Goal: Information Seeking & Learning: Learn about a topic

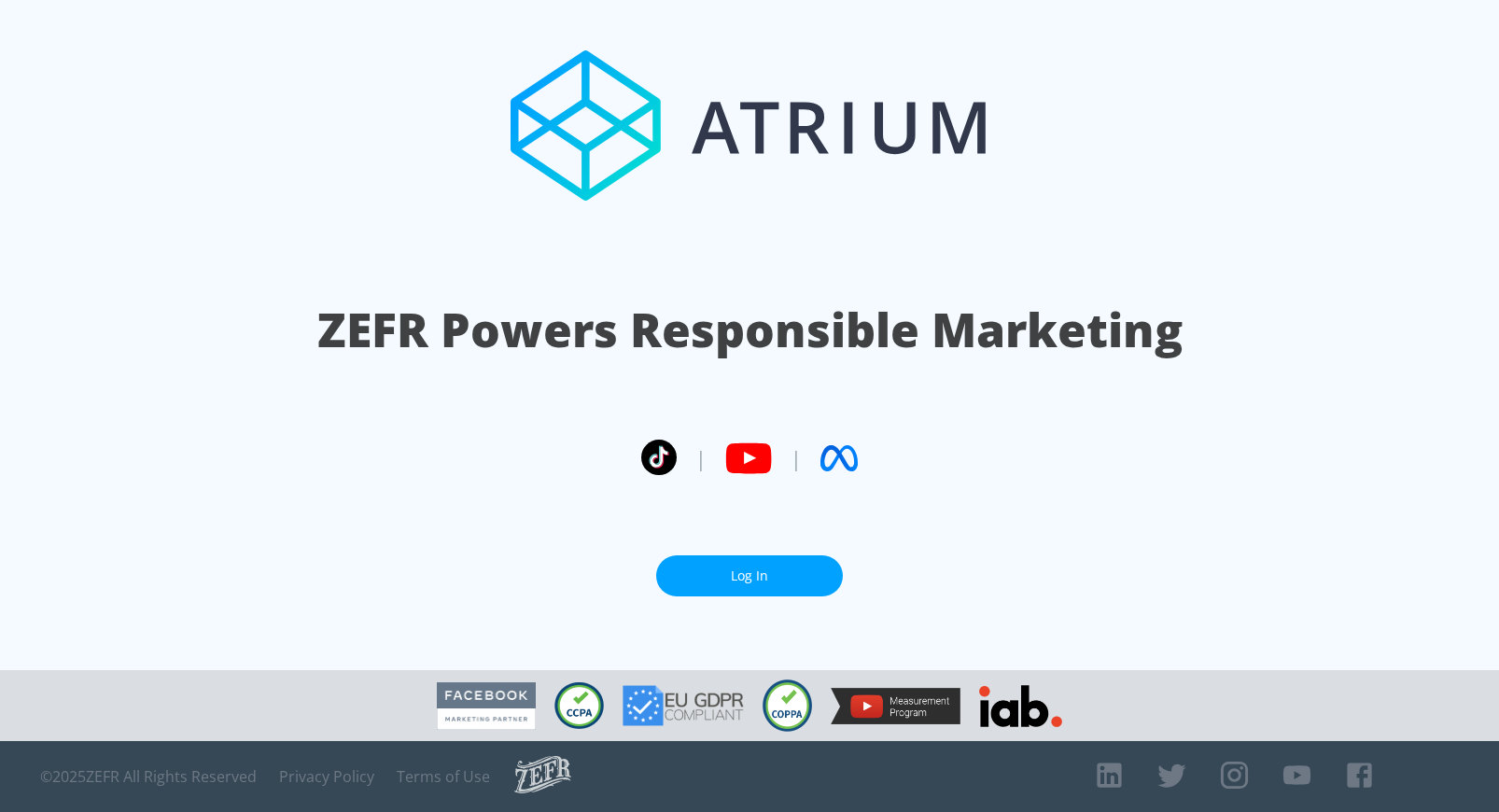
click at [742, 574] on link "Log In" at bounding box center [750, 576] width 187 height 42
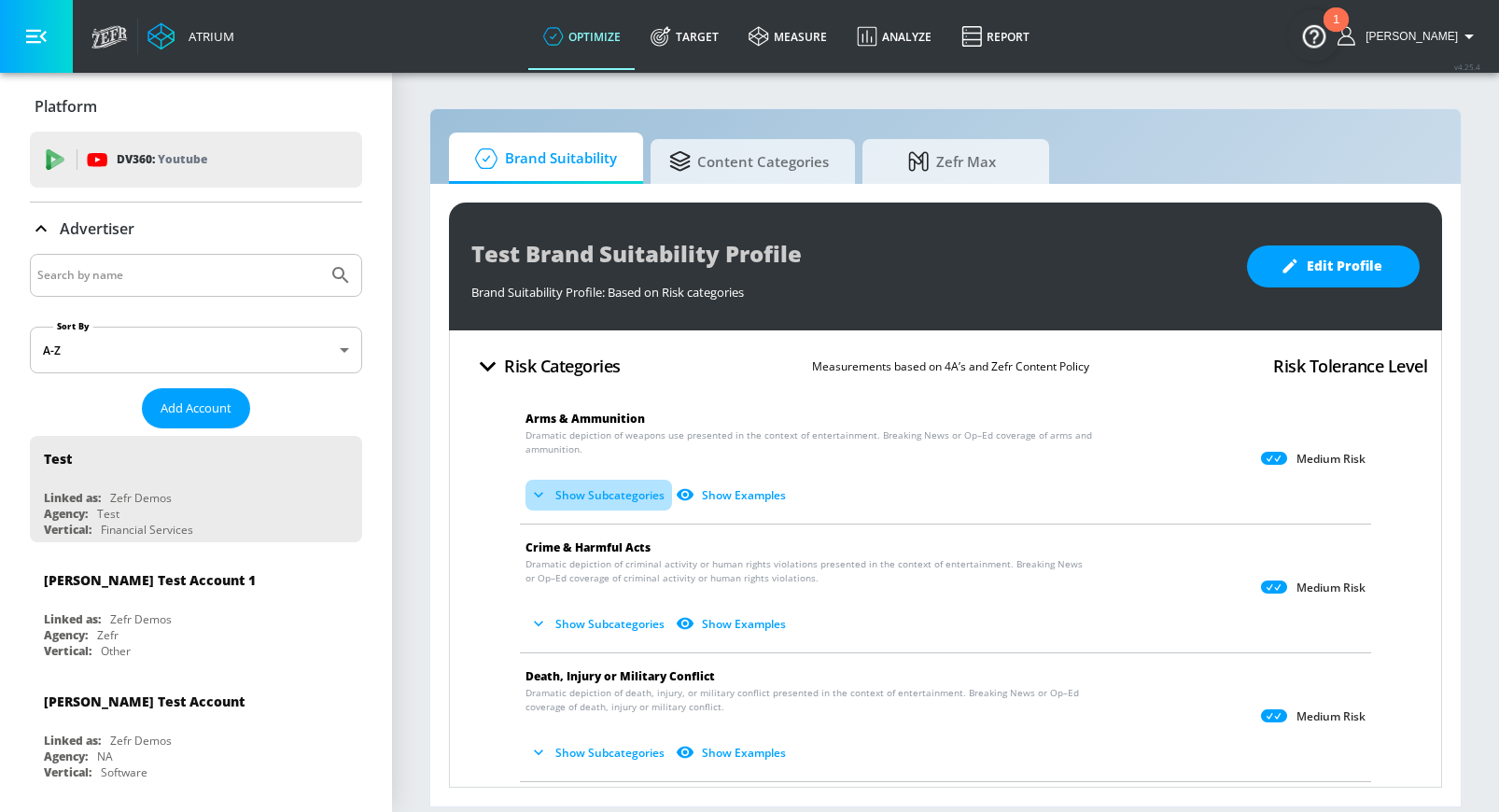
click at [544, 499] on icon "button" at bounding box center [538, 495] width 19 height 19
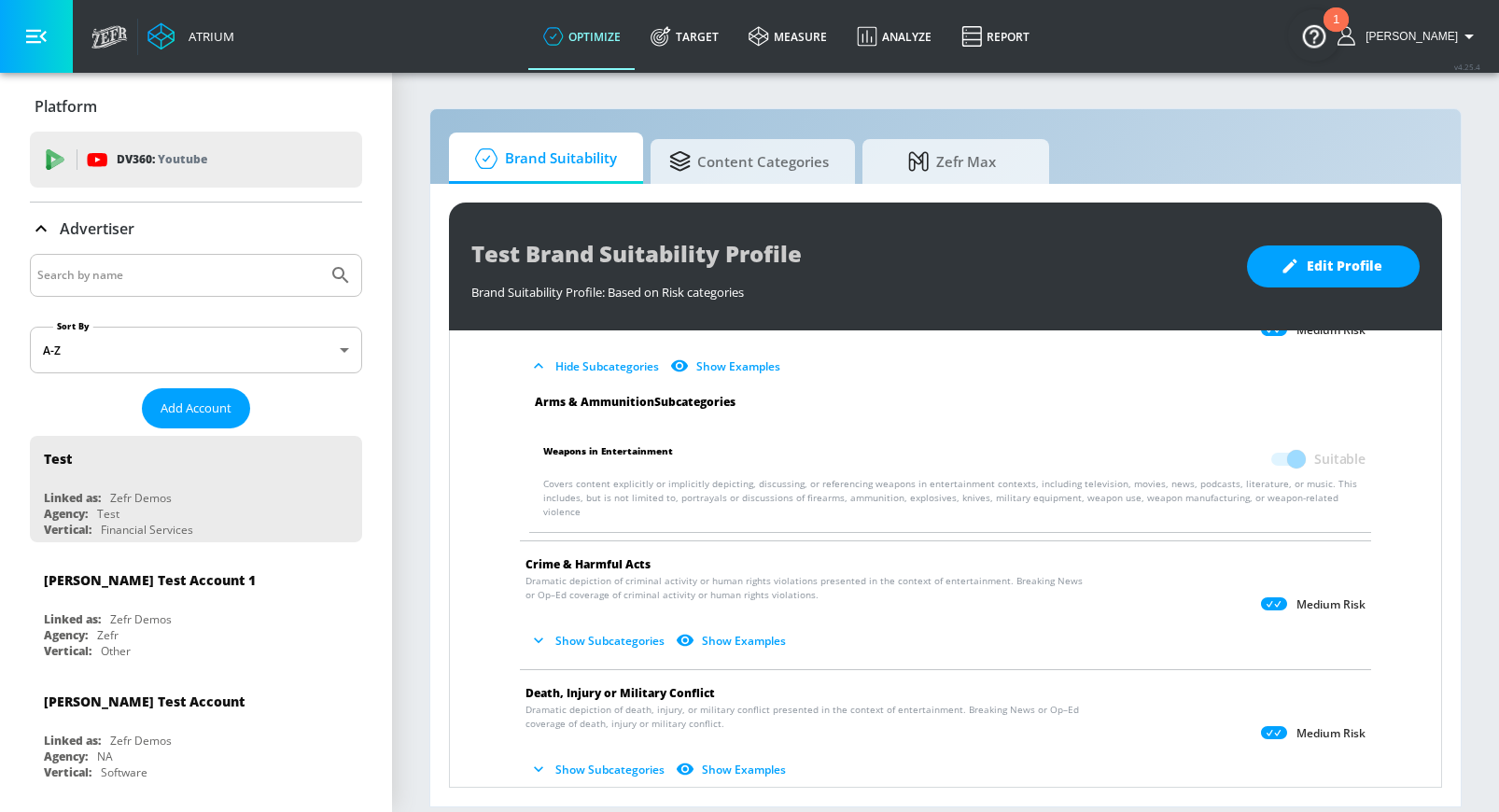
scroll to position [127, 0]
click at [537, 633] on icon "button" at bounding box center [538, 642] width 19 height 19
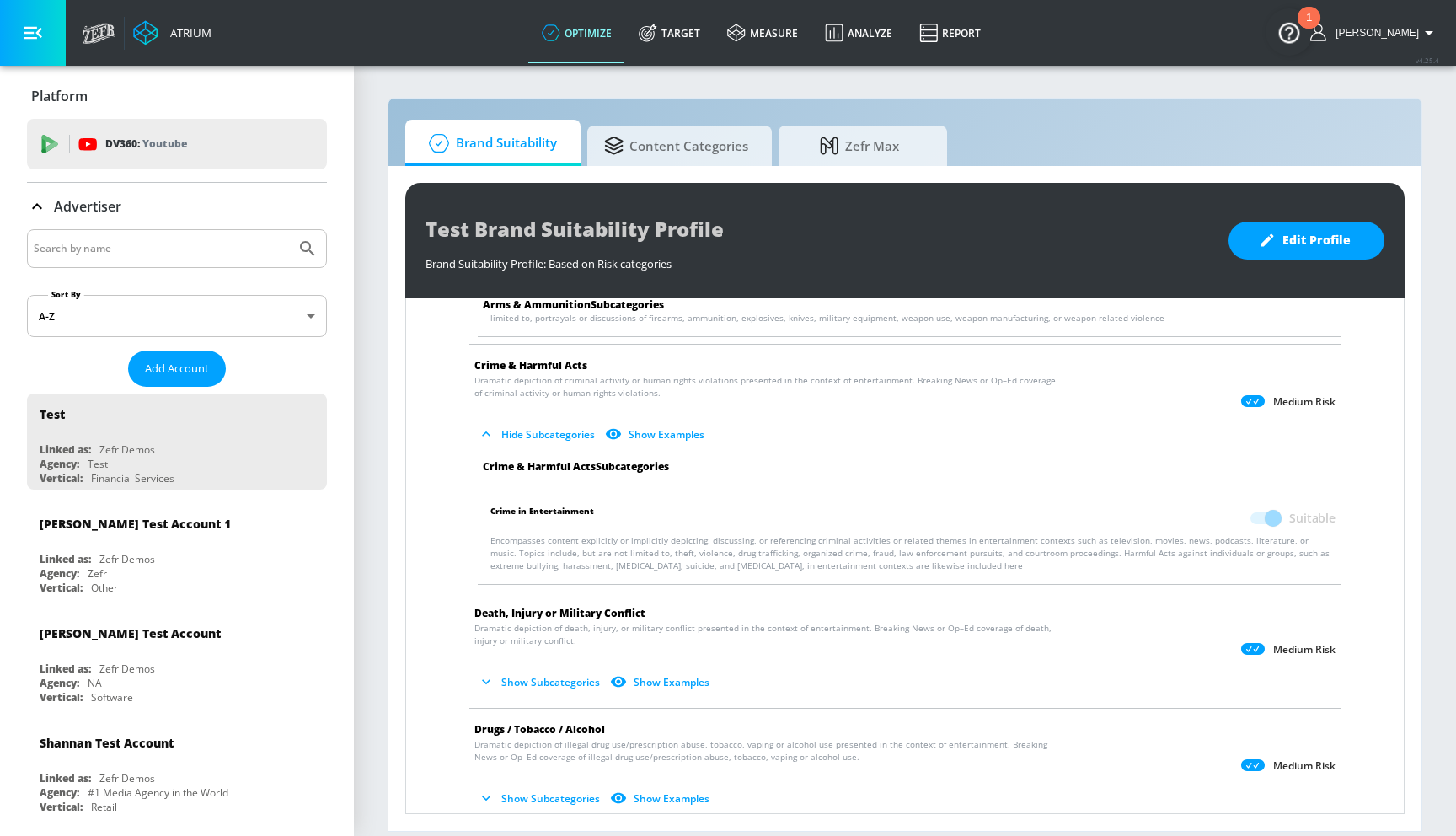
scroll to position [237, 0]
click at [527, 676] on button "Show Subcategories" at bounding box center [540, 681] width 132 height 28
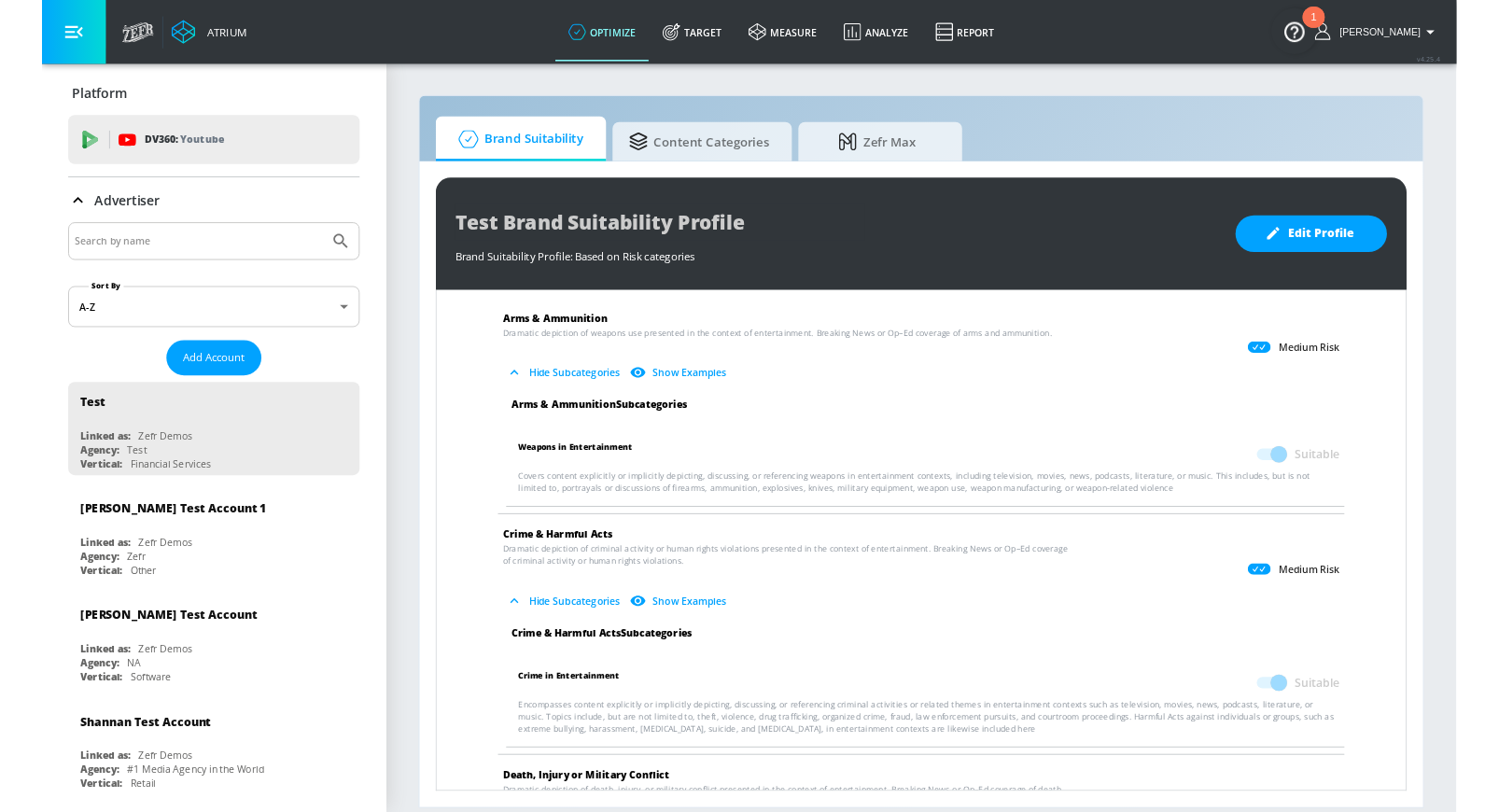
scroll to position [0, 0]
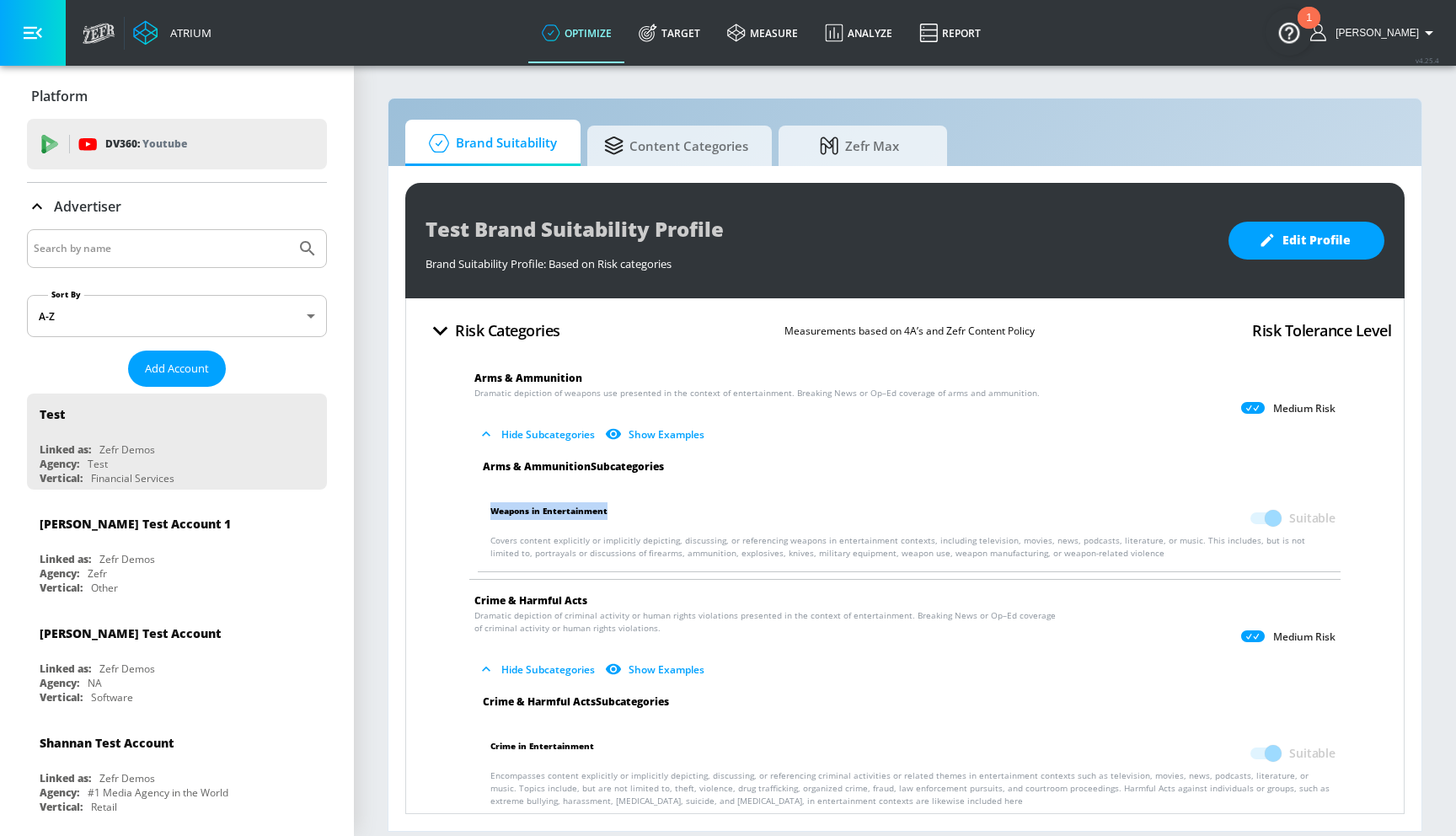
drag, startPoint x: 483, startPoint y: 503, endPoint x: 624, endPoint y: 502, distance: 141.0
click at [624, 502] on li "Weapons in Entertainment Suitable Covers content explicitly or implicitly depic…" at bounding box center [909, 531] width 880 height 81
copy span "Weapons in Entertainment"
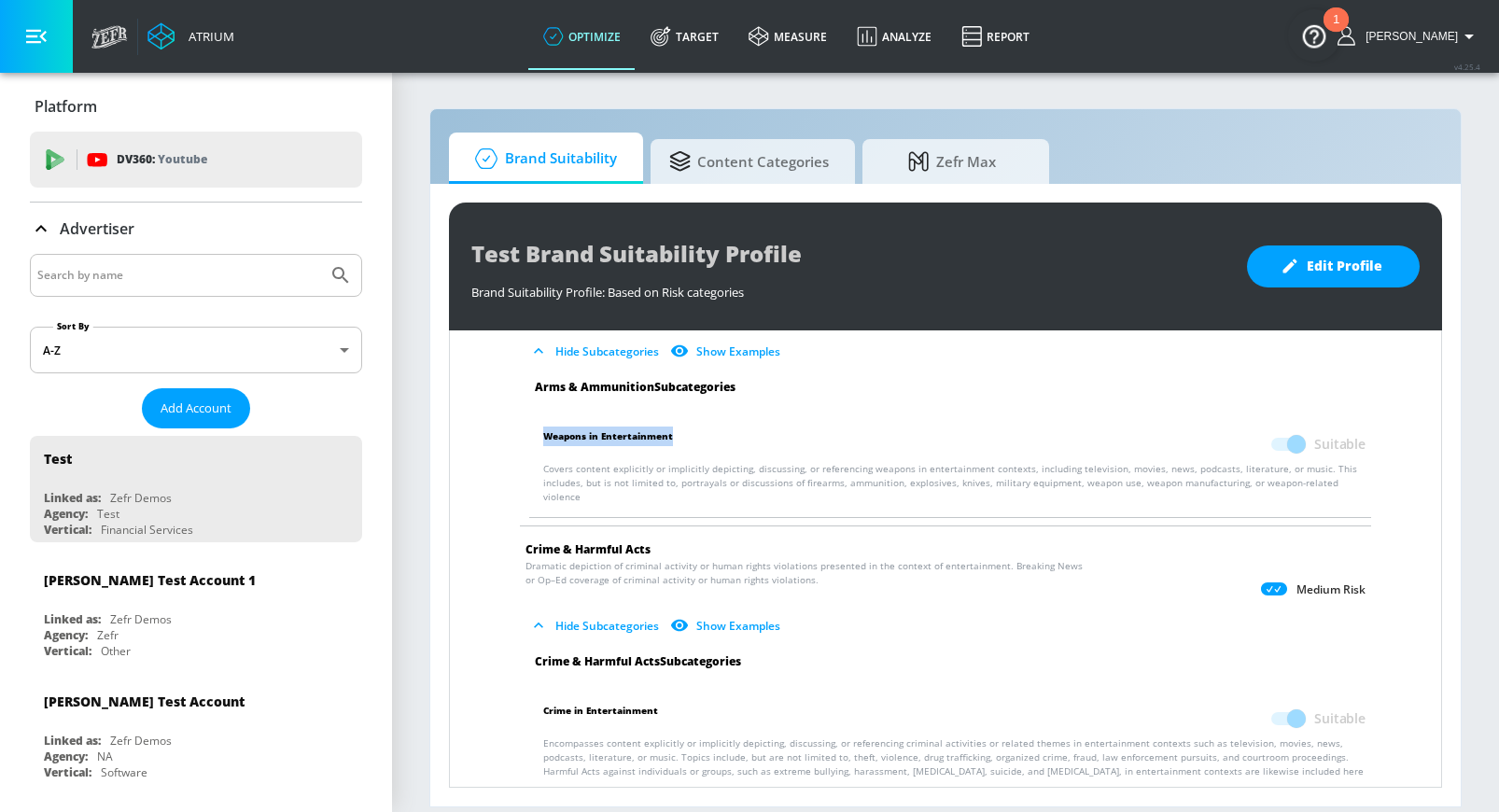
scroll to position [146, 0]
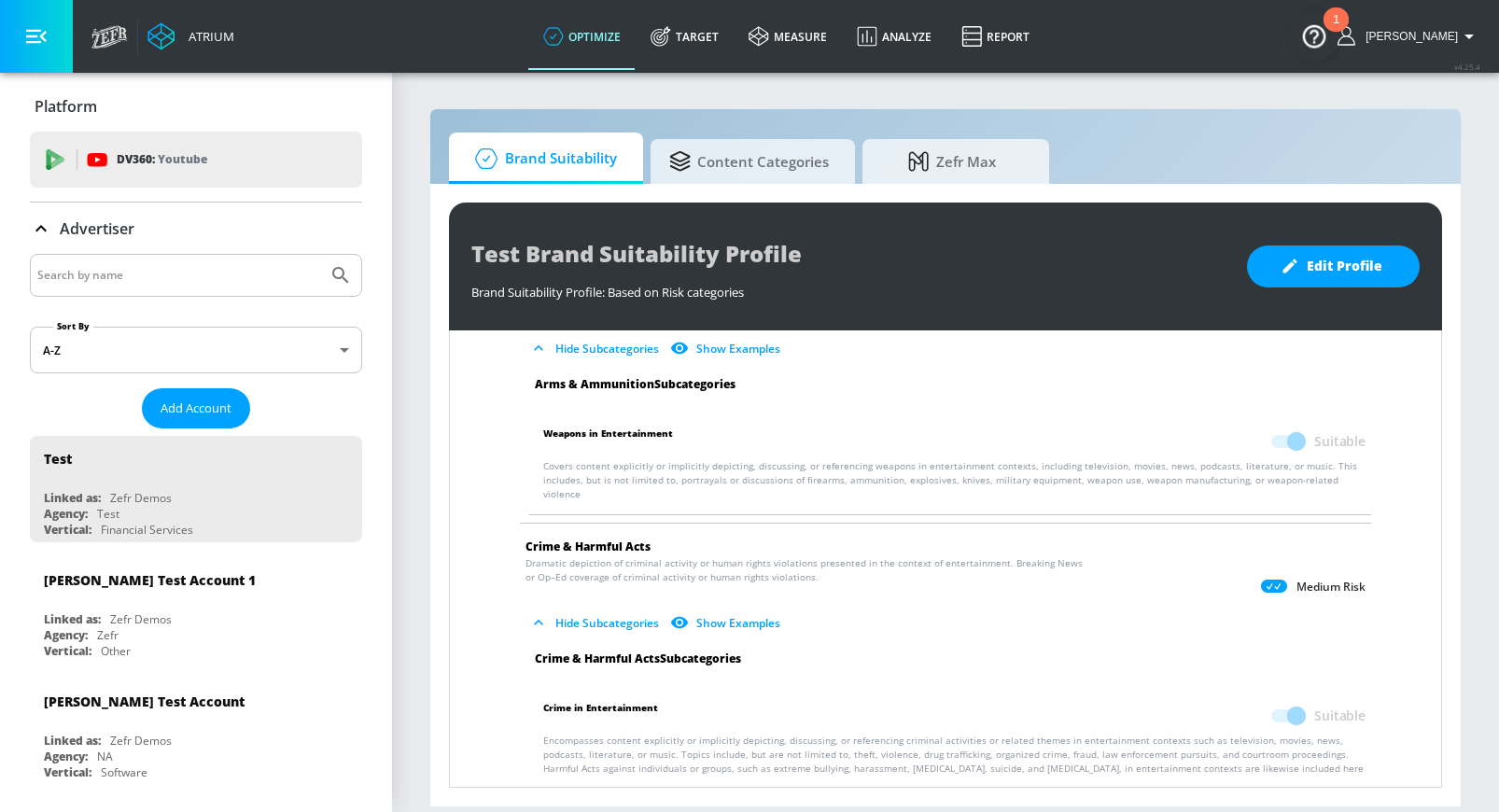
click at [615, 698] on span "Crime in Entertainment" at bounding box center [601, 716] width 115 height 36
copy p "Crime in Entertainment"
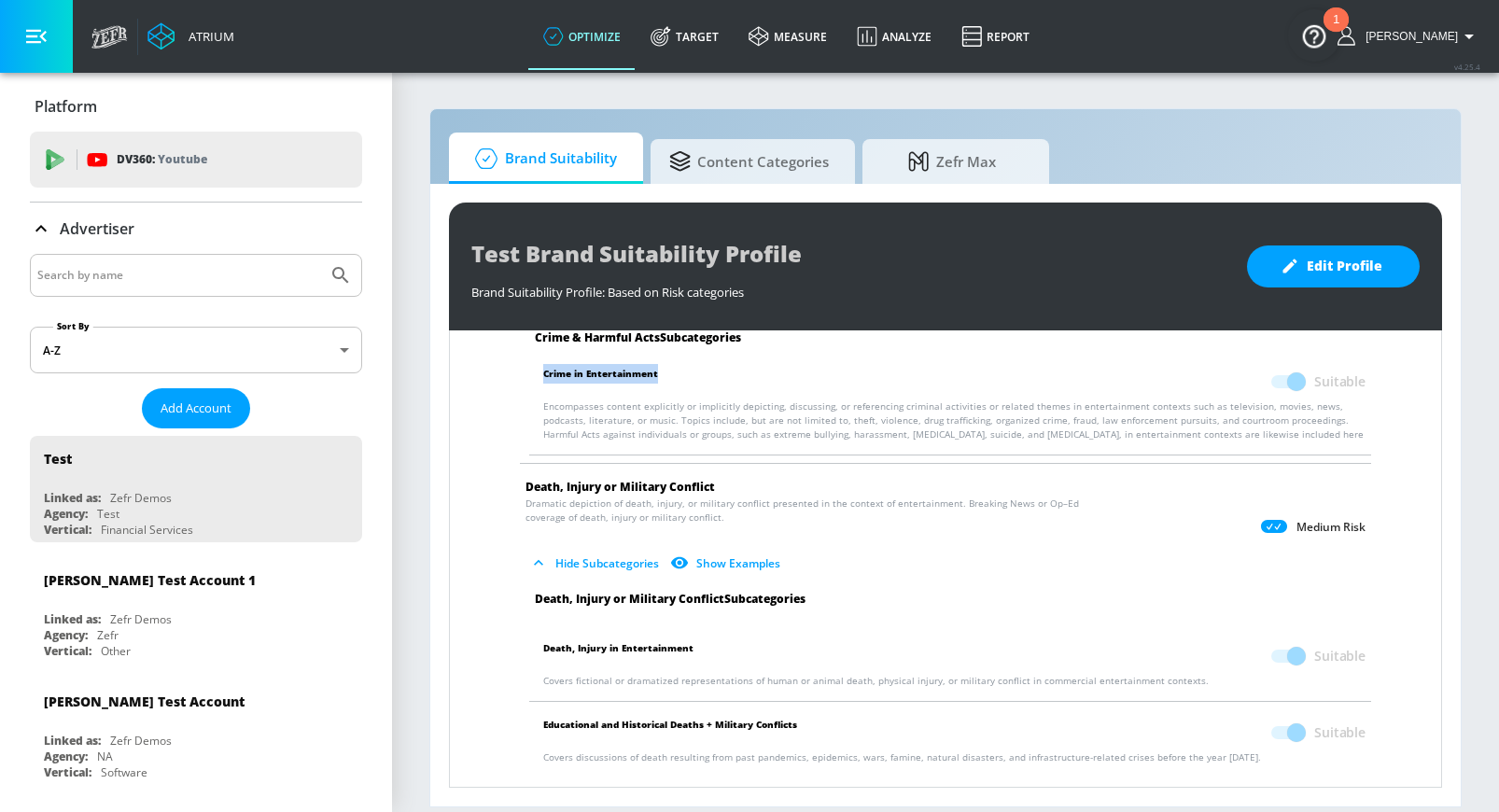
scroll to position [530, 0]
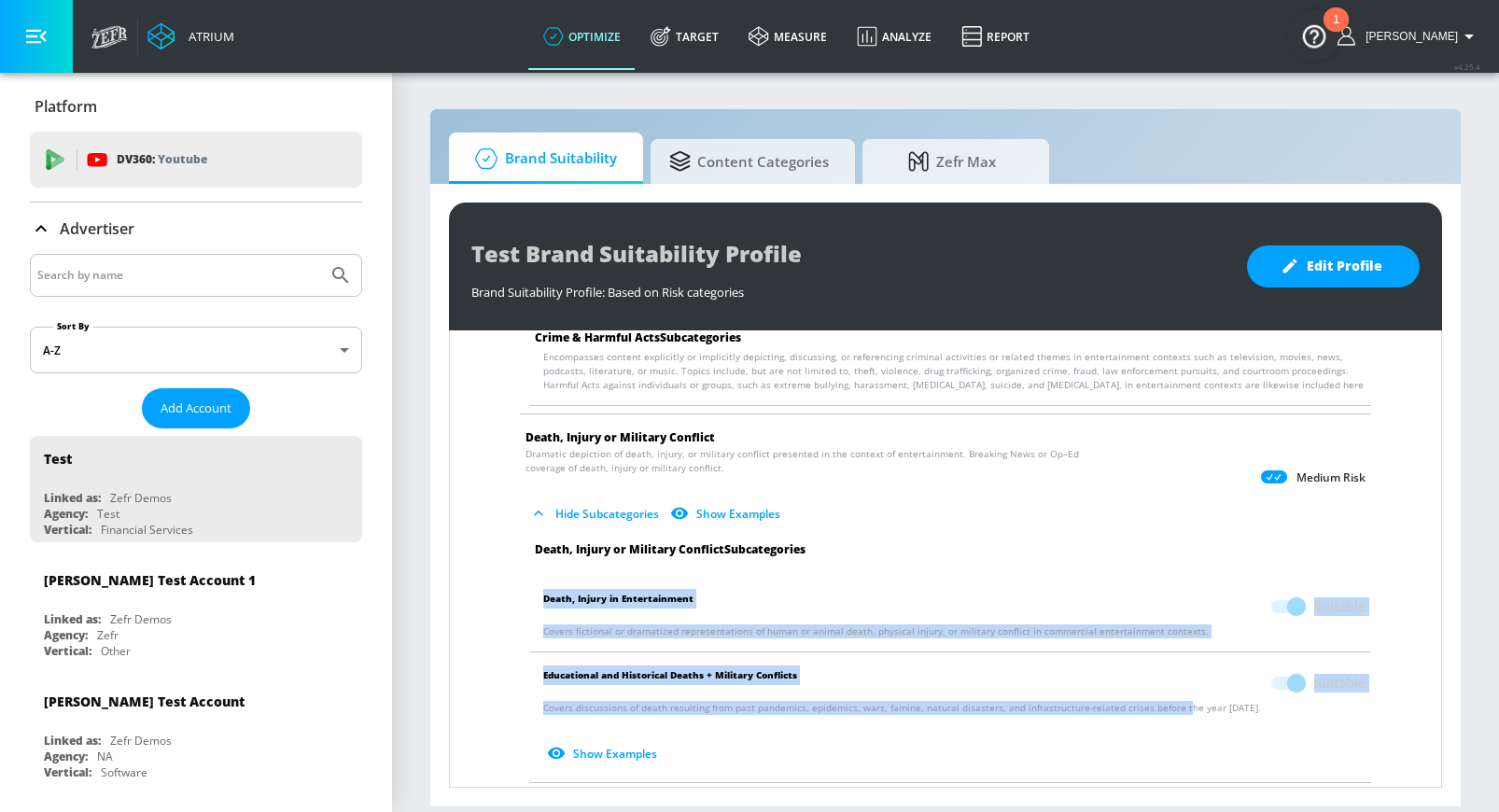
drag, startPoint x: 541, startPoint y: 584, endPoint x: 1173, endPoint y: 690, distance: 640.8
click at [1173, 690] on ul "Death, Injury or Military Conflict Subcategories Death, Injury in Entertainment…" at bounding box center [945, 789] width 870 height 496
click at [1232, 701] on p "Covers discussions of death resulting from past pandemics, epidemics, wars, fam…" at bounding box center [954, 735] width 822 height 68
copy ul "Death, Injury in Entertainment Suitable Covers fictional or dramatized represen…"
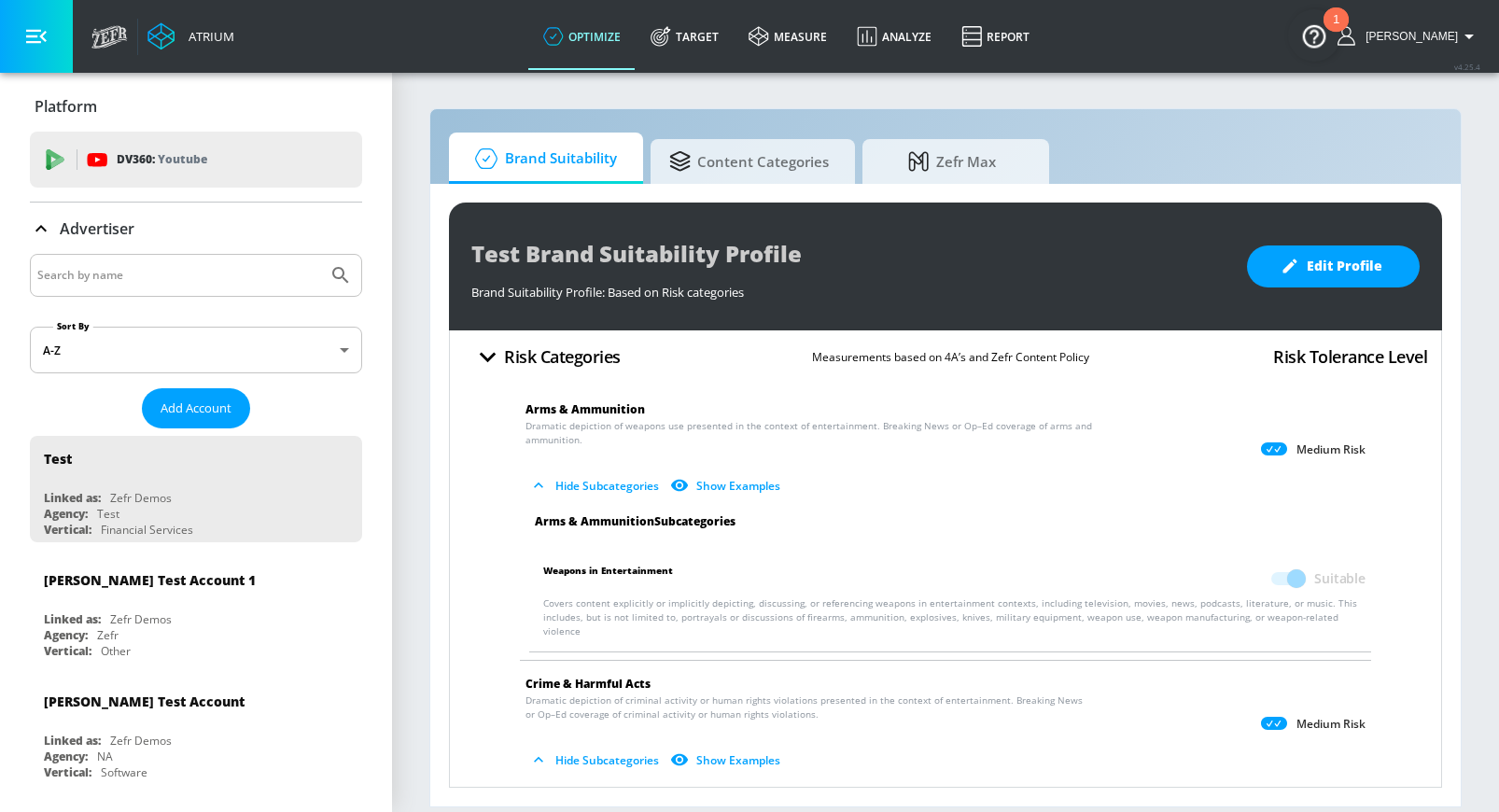
scroll to position [8, 0]
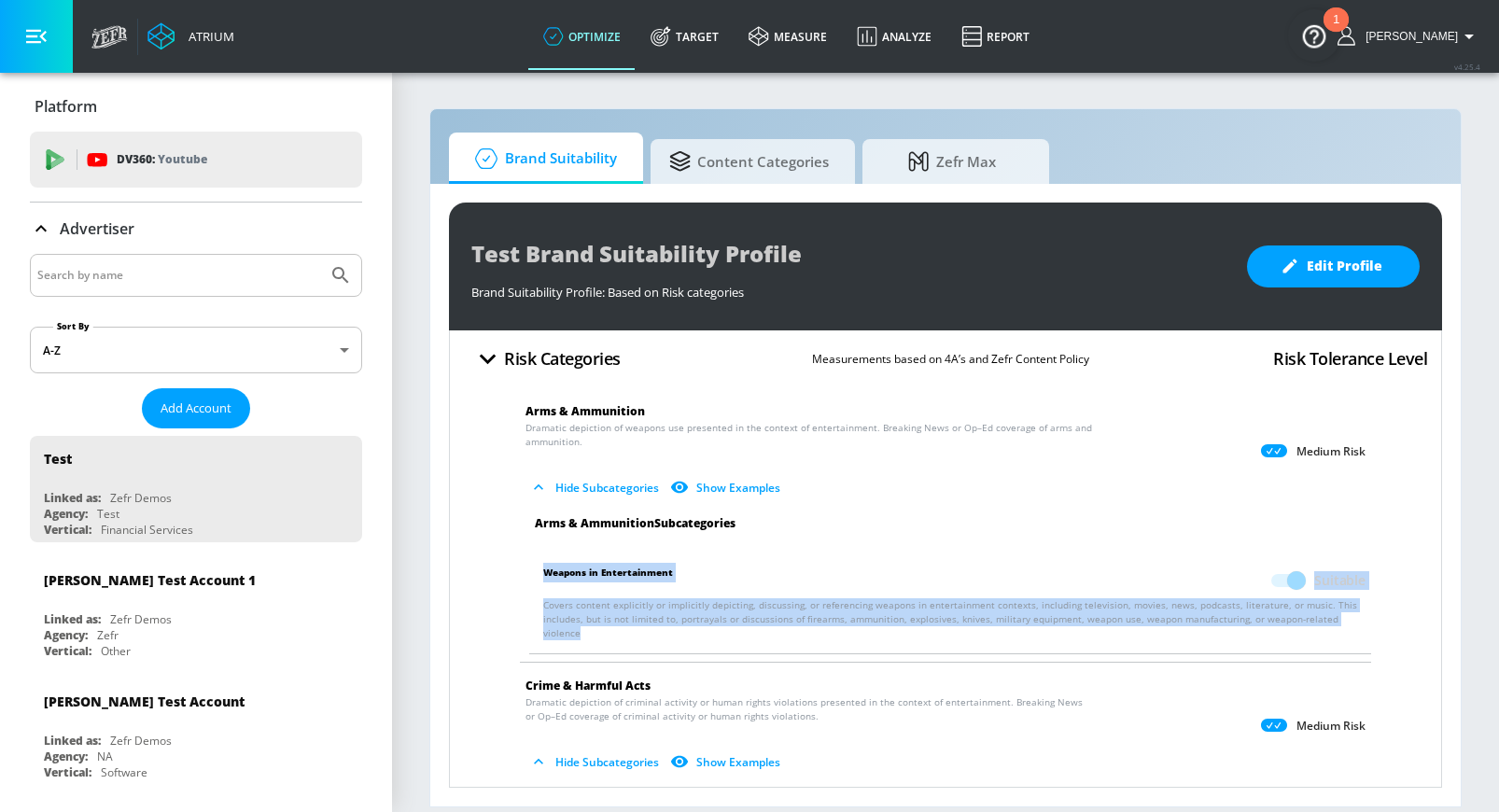
drag, startPoint x: 536, startPoint y: 567, endPoint x: 529, endPoint y: 626, distance: 59.4
click at [529, 627] on li "Weapons in Entertainment Suitable Covers content explicitly or implicitly depic…" at bounding box center [949, 601] width 860 height 104
copy div "Weapons in Entertainment Suitable Covers content explicitly or implicitly depic…"
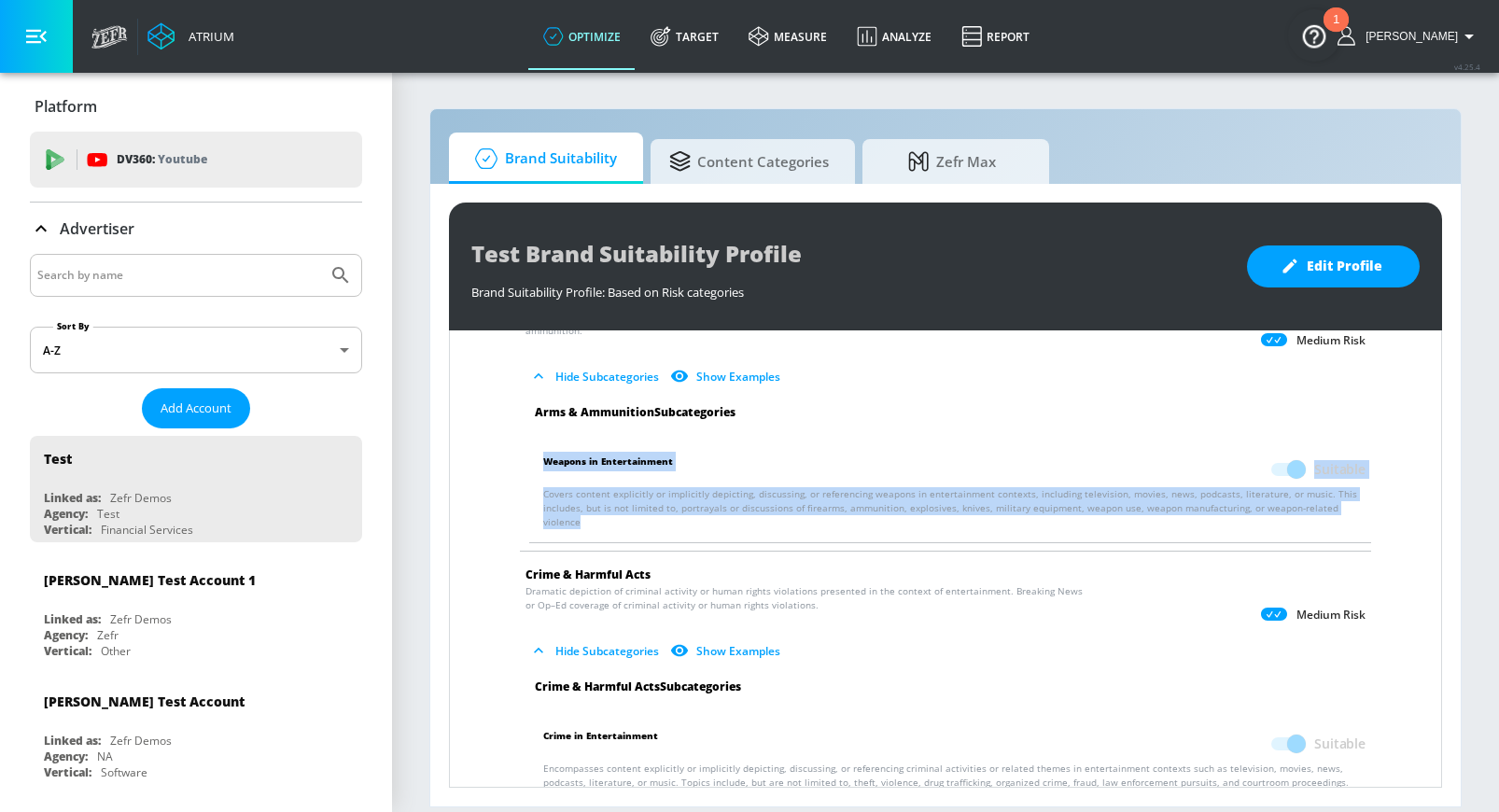
scroll to position [123, 0]
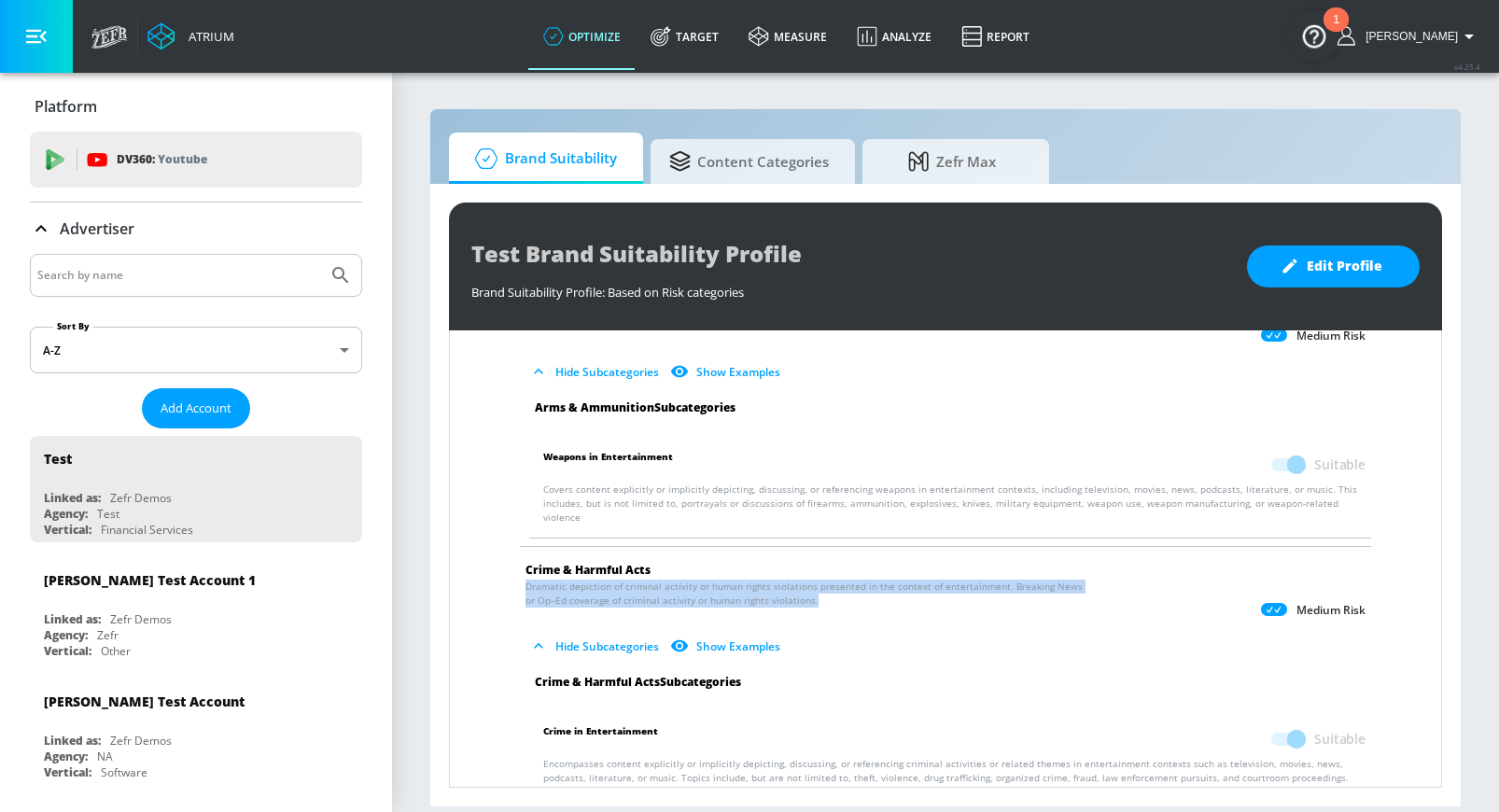
drag, startPoint x: 801, startPoint y: 586, endPoint x: 494, endPoint y: 568, distance: 307.5
copy span "Dramatic depiction of criminal activity or human rights violations presented in…"
click at [767, 595] on p "Dramatic depiction of criminal activity or human rights violations presented in…" at bounding box center [930, 620] width 810 height 82
click at [826, 580] on span "Dramatic depiction of criminal activity or human rights violations presented in…" at bounding box center [809, 594] width 568 height 28
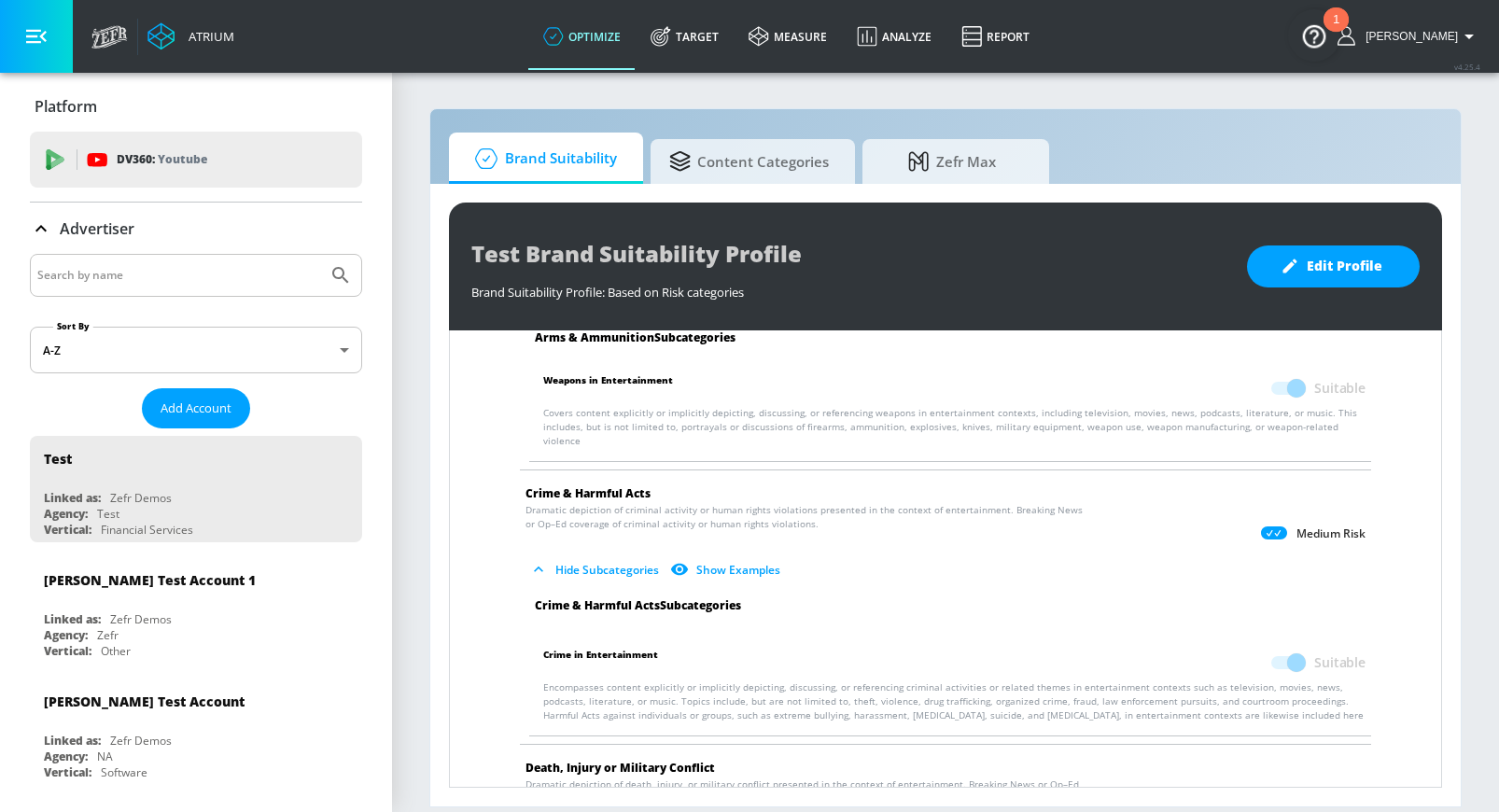
scroll to position [221, 0]
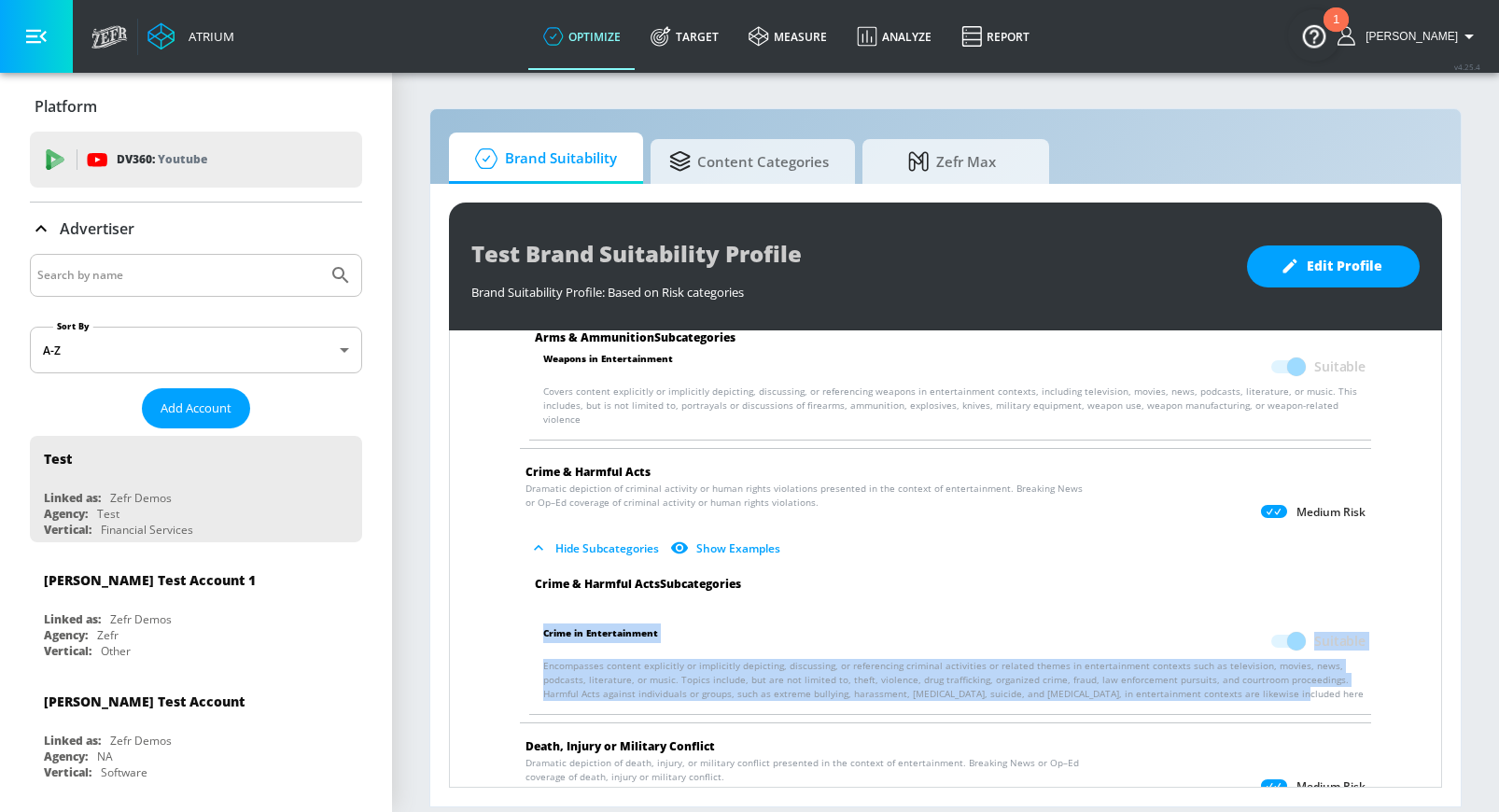
drag, startPoint x: 537, startPoint y: 617, endPoint x: 533, endPoint y: 694, distance: 77.1
click at [533, 695] on li "Crime in Entertainment Suitable Encompasses content explicitly or implicitly de…" at bounding box center [949, 662] width 860 height 104
copy div "Crime in Entertainment Suitable Encompasses content explicitly or implicitly de…"
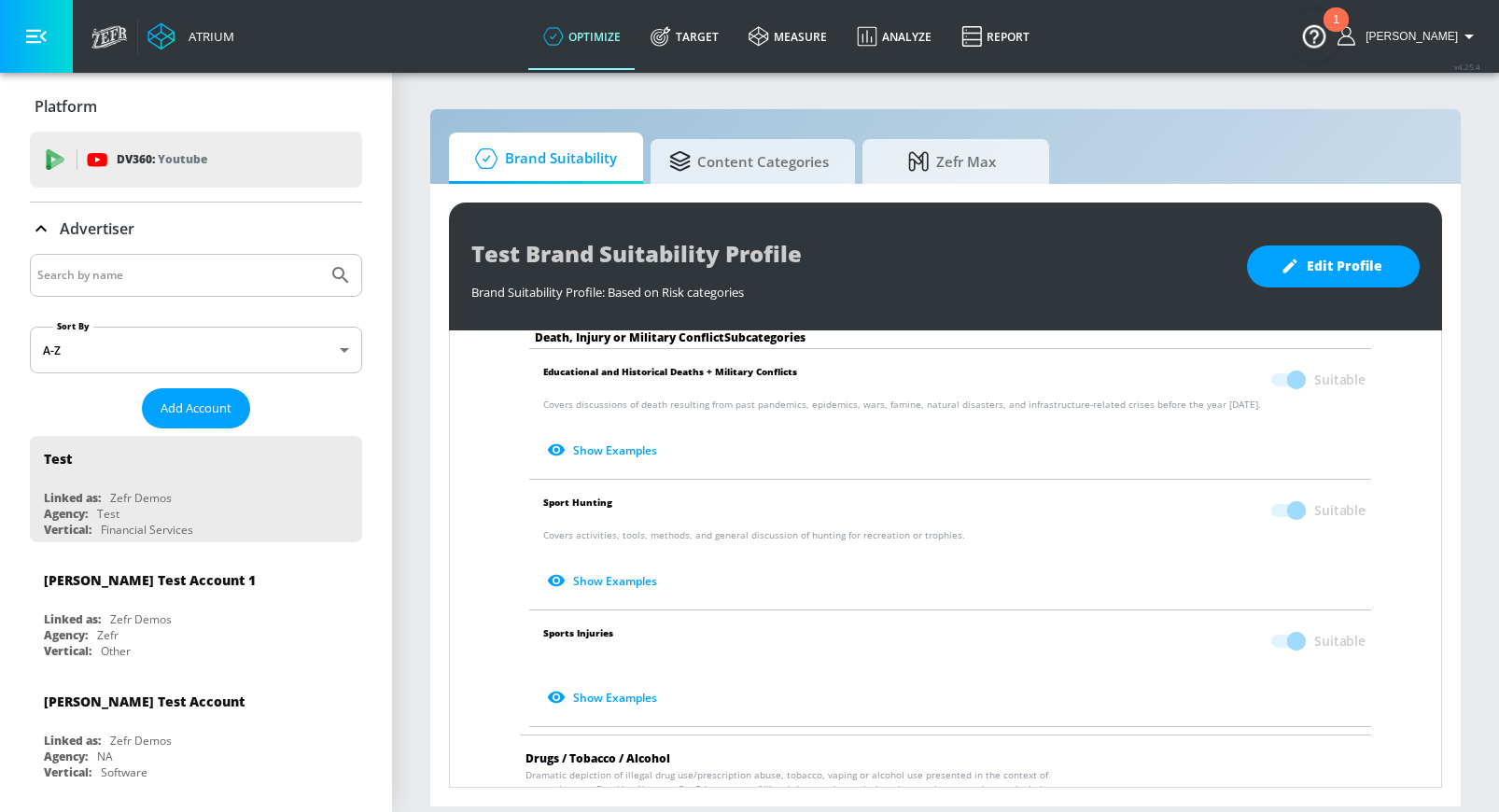
scroll to position [831, 0]
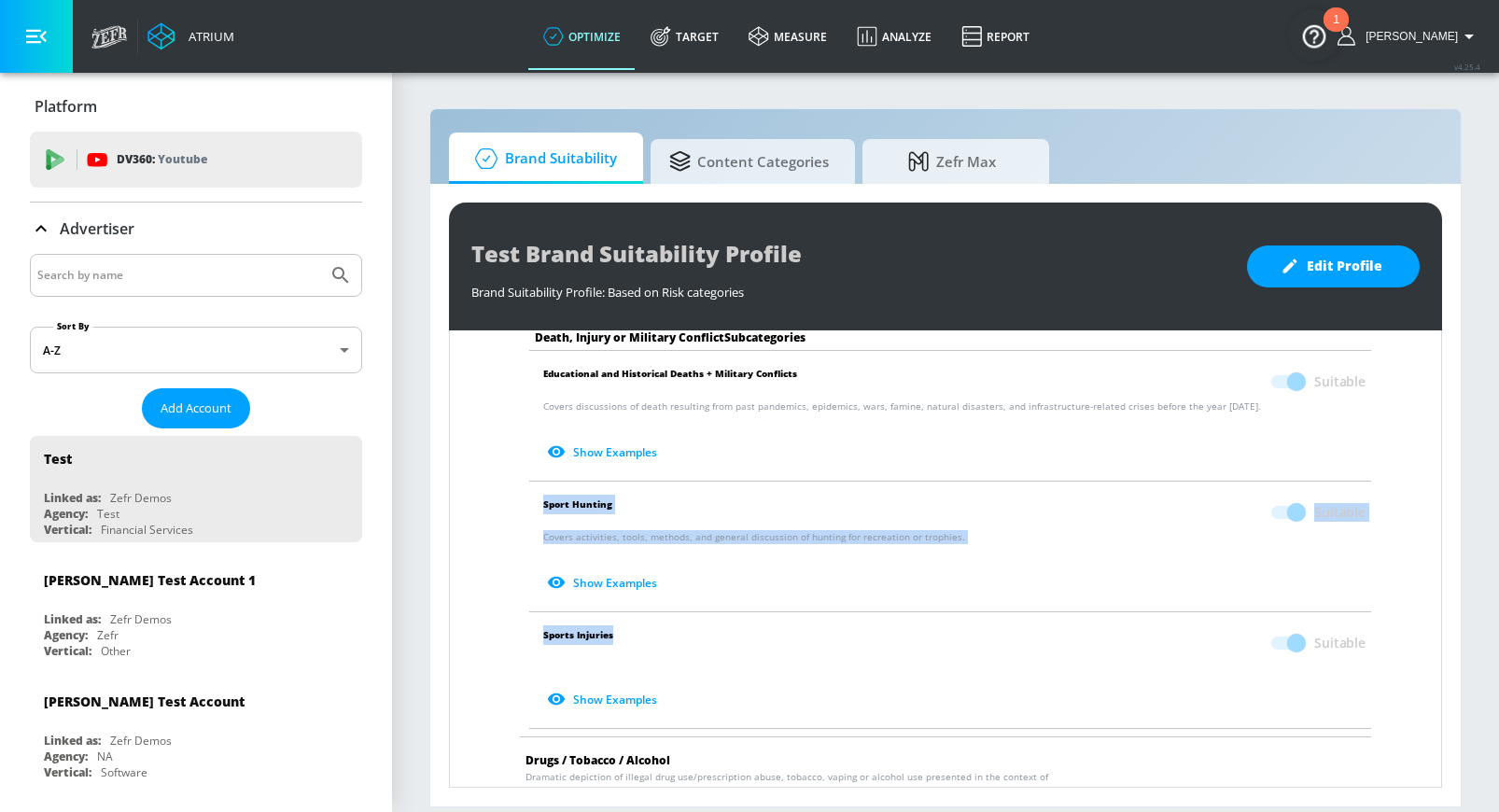
drag, startPoint x: 617, startPoint y: 616, endPoint x: 539, endPoint y: 486, distance: 151.6
click at [539, 485] on ul "Death, Injury or Military Conflict Subcategories Death, Injury in Entertainment…" at bounding box center [945, 488] width 870 height 496
copy ul "Sport Hunting Suitable Covers activities, tools, methods, and general discussio…"
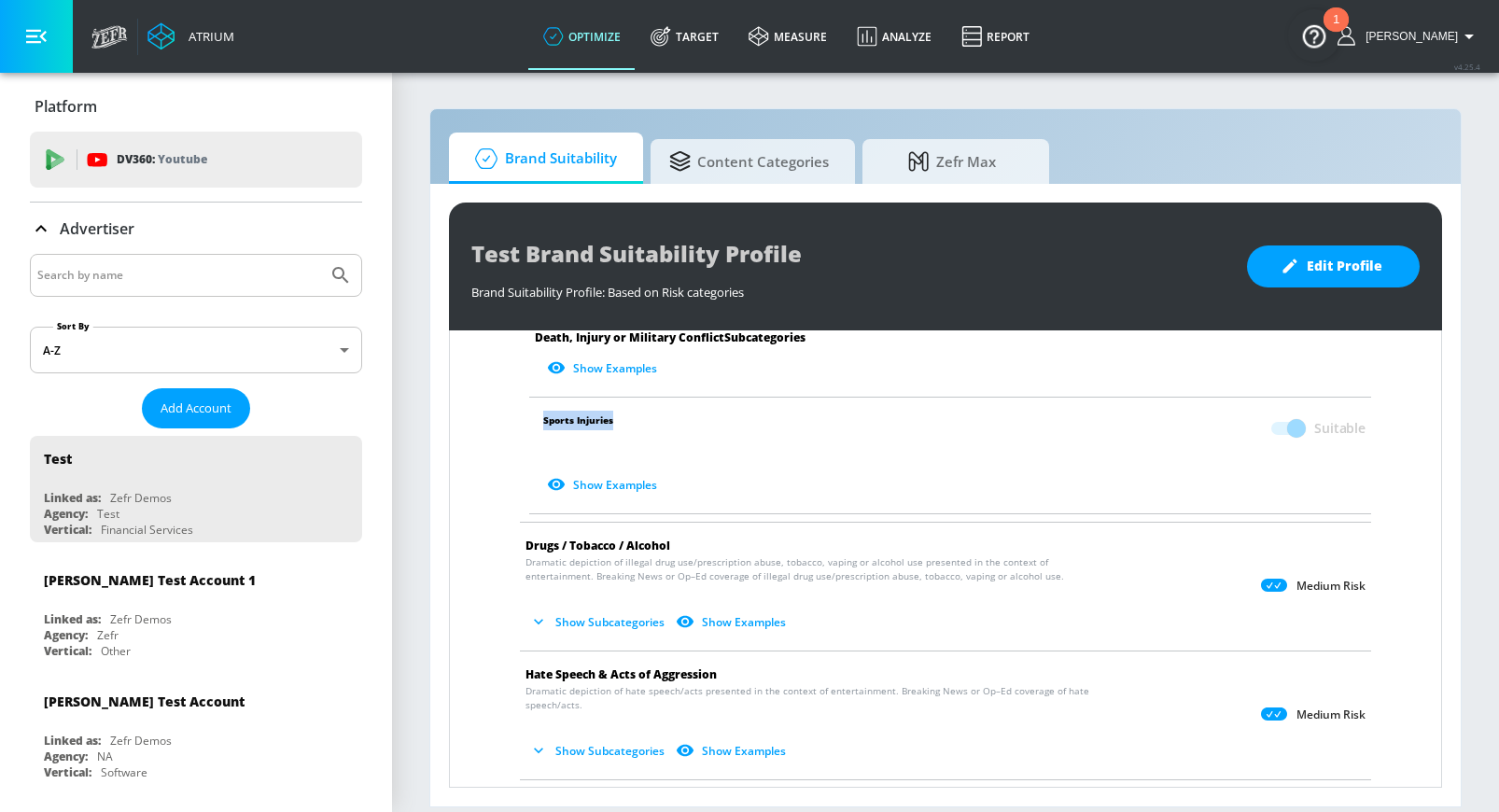
scroll to position [1099, 0]
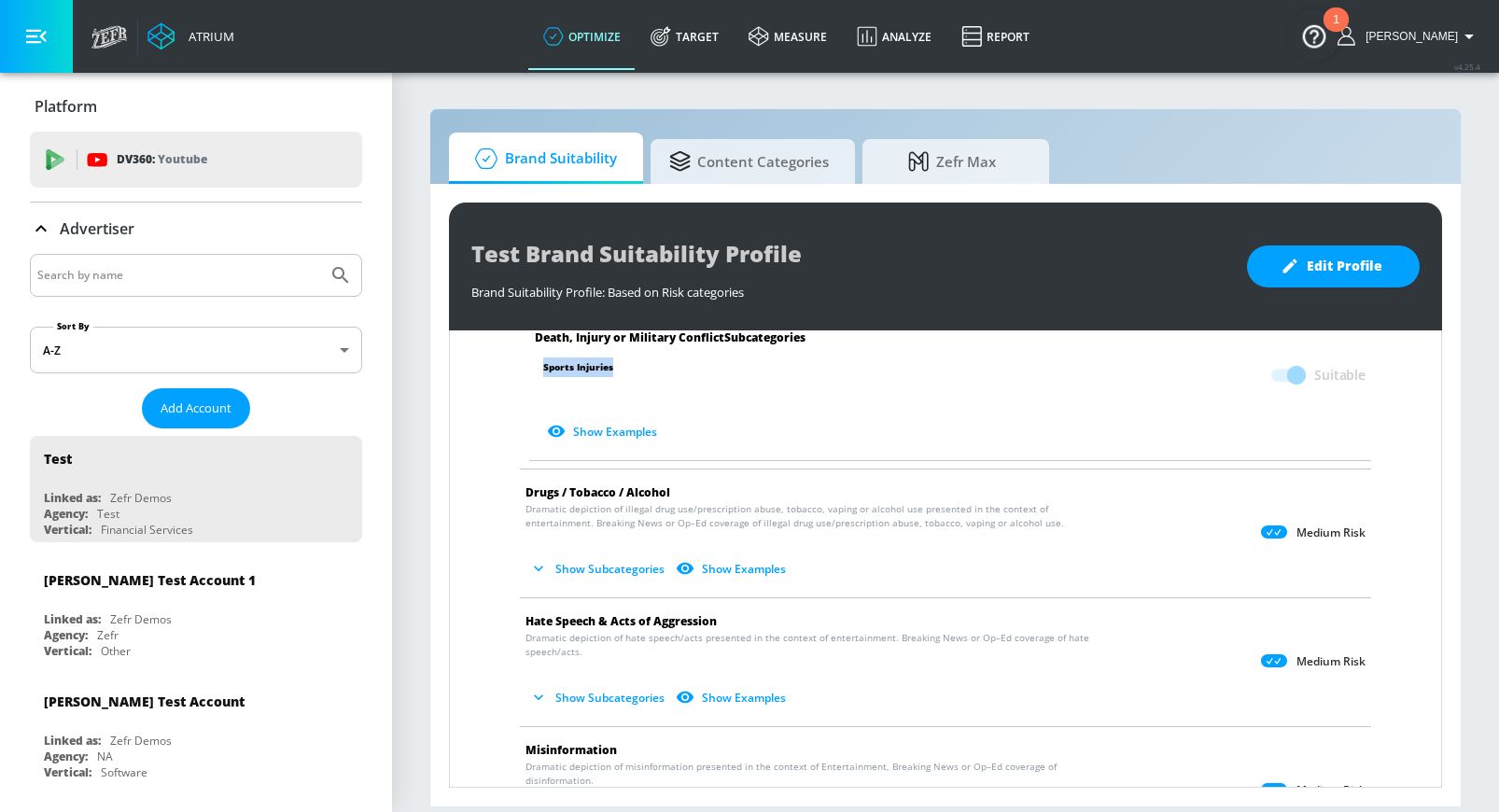
click at [623, 557] on button "Show Subcategories" at bounding box center [598, 568] width 146 height 31
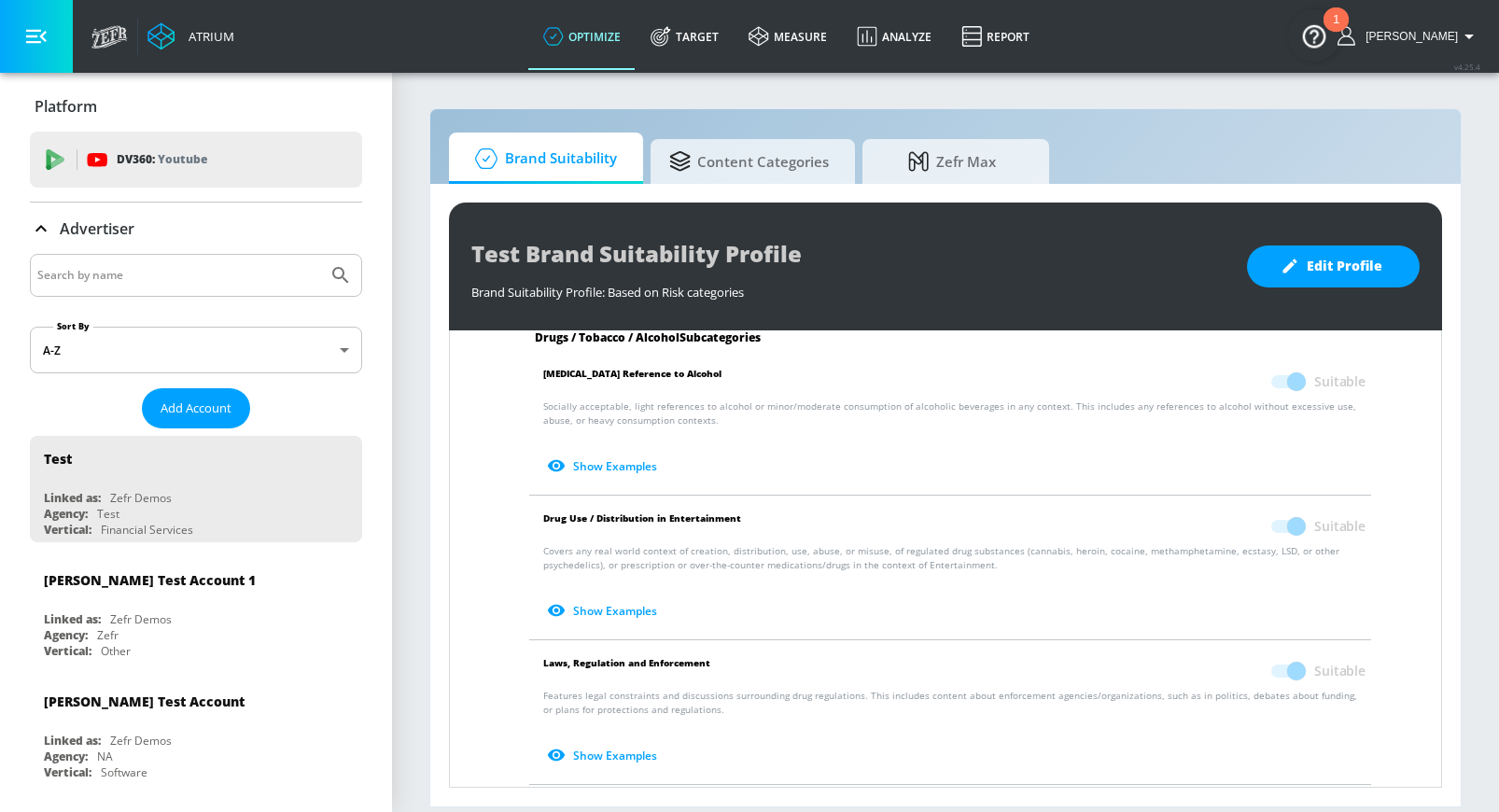
scroll to position [1382, 0]
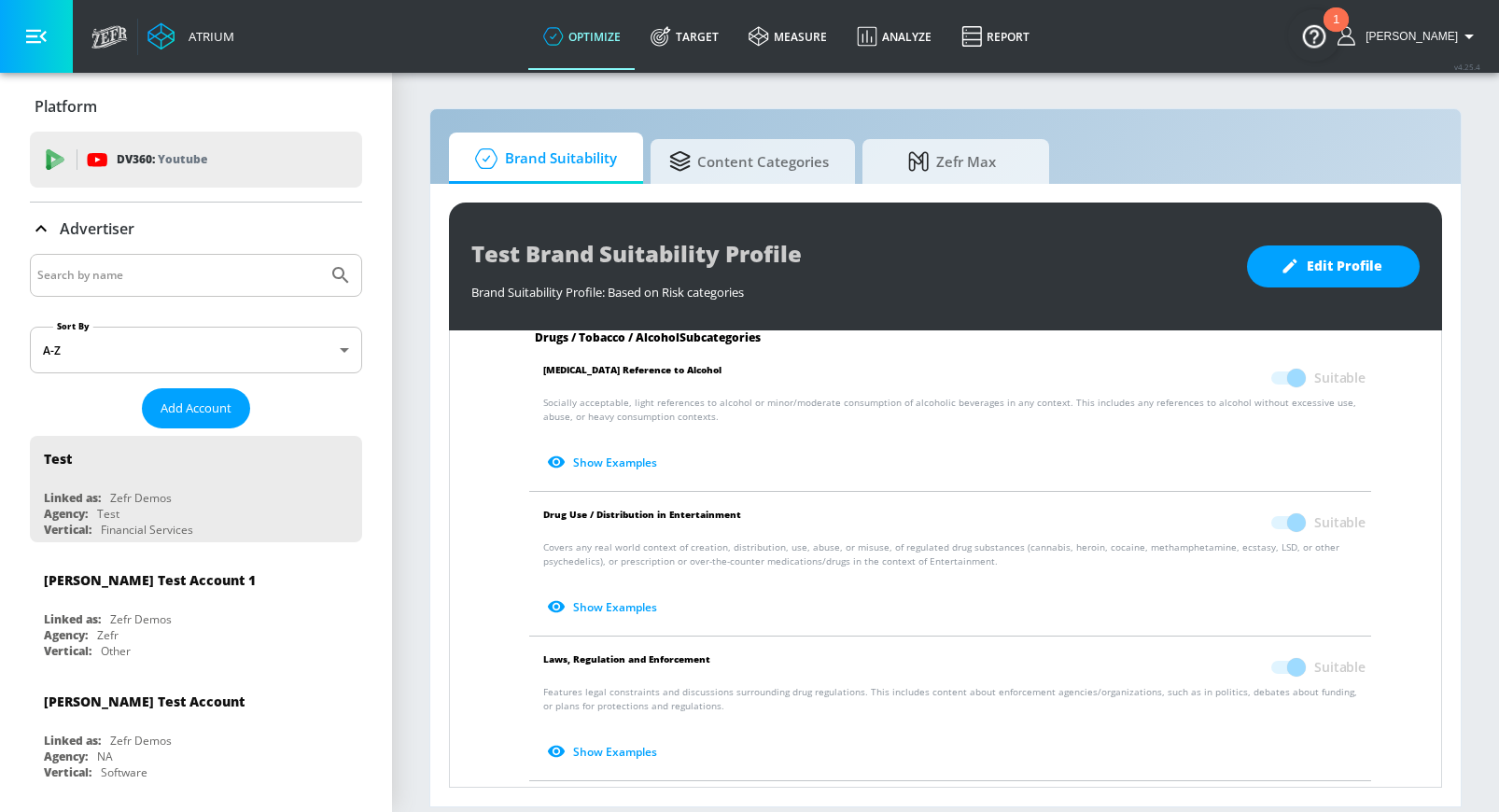
click at [697, 505] on span "Drug Use / Distribution in Entertainment" at bounding box center [641, 523] width 197 height 36
copy p "Drug Use / Distribution in Entertainment"
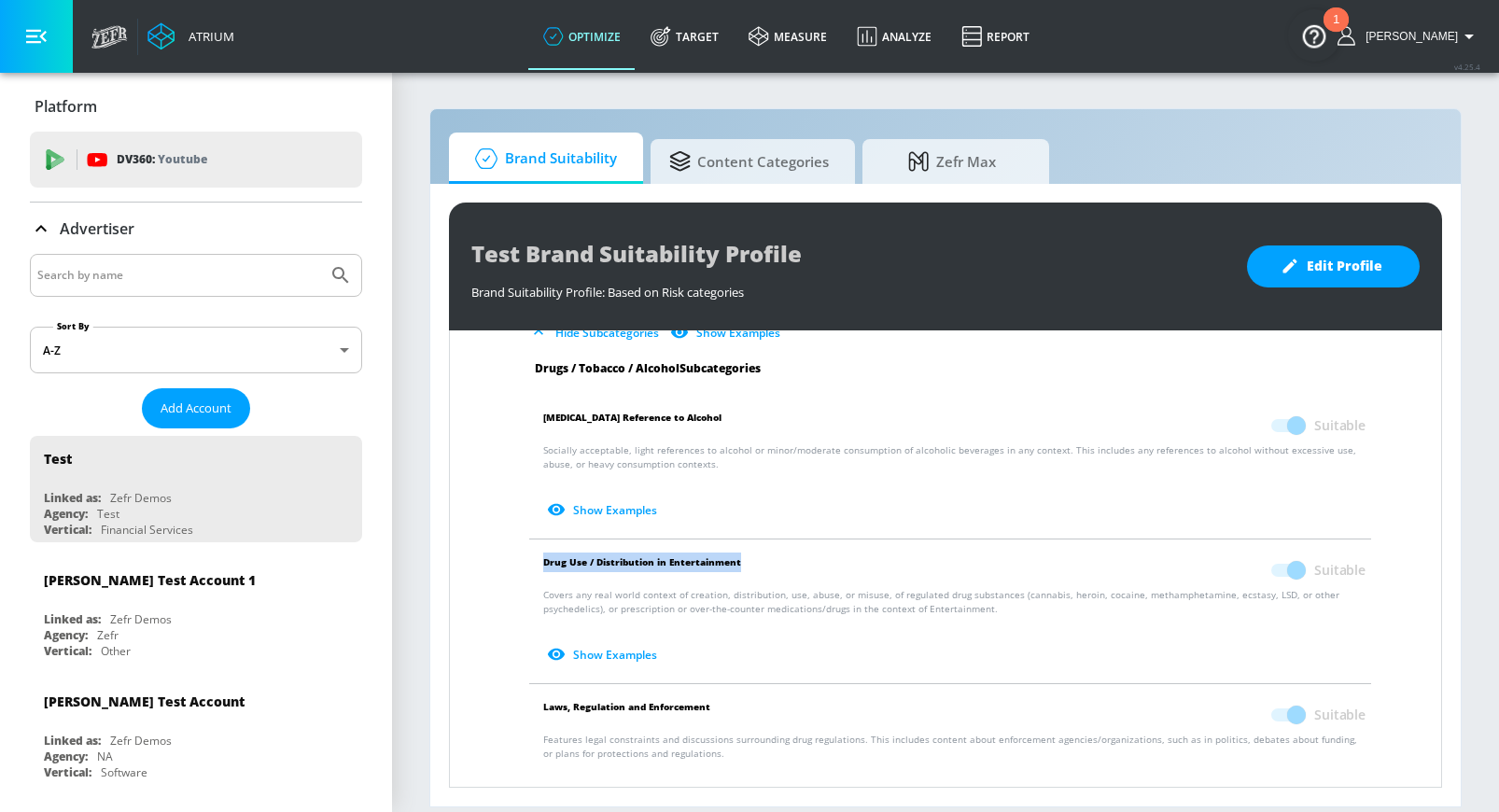
scroll to position [1341, 0]
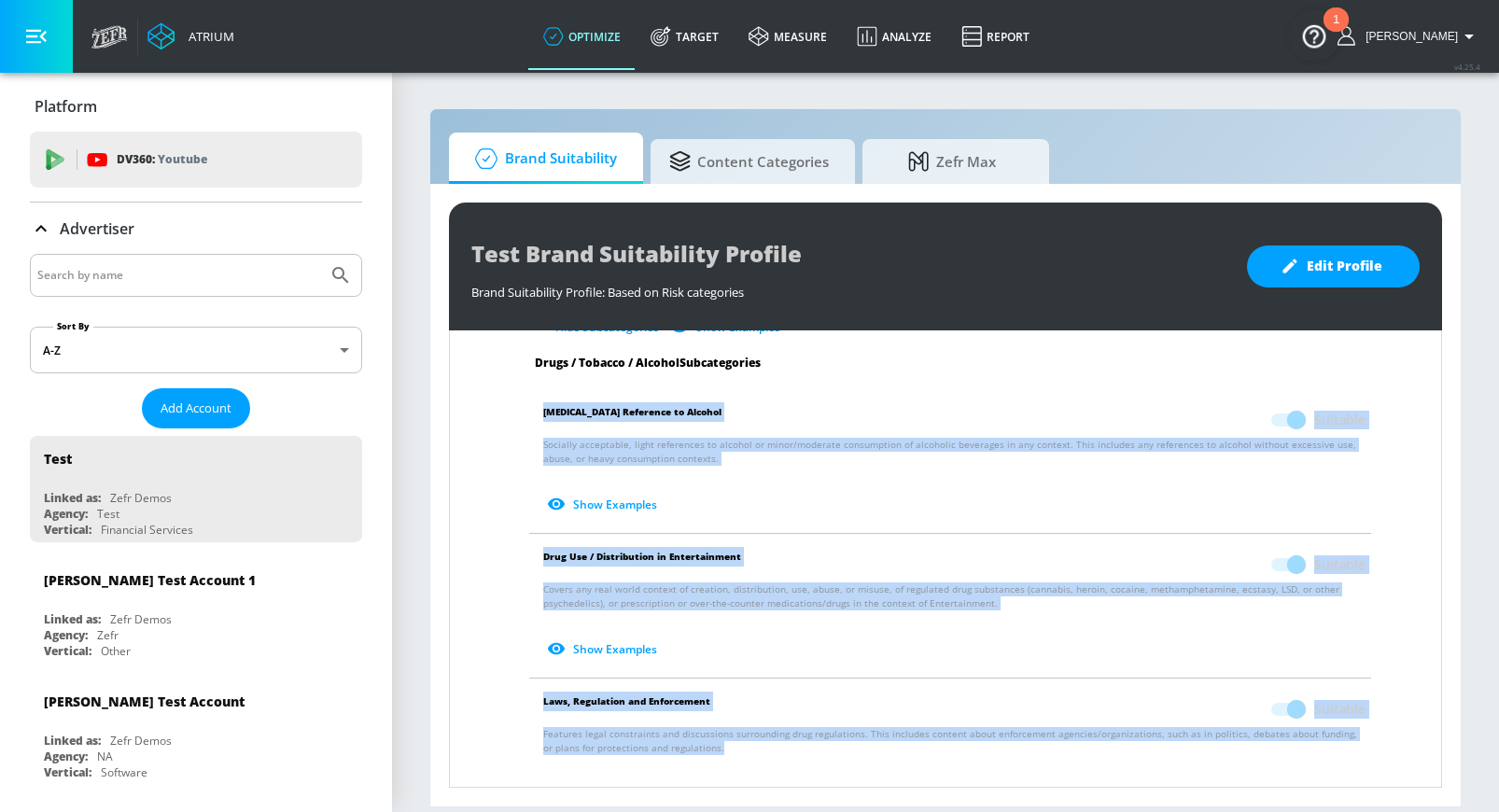
drag, startPoint x: 720, startPoint y: 736, endPoint x: 531, endPoint y: 395, distance: 389.9
click at [531, 395] on ul "Drugs / Tobacco / Alcohol Subcategories [MEDICAL_DATA] Reference to Alcohol Sui…" at bounding box center [945, 592] width 870 height 475
copy ul "[MEDICAL_DATA] Reference to Alcohol Suitable Socially acceptable, light referen…"
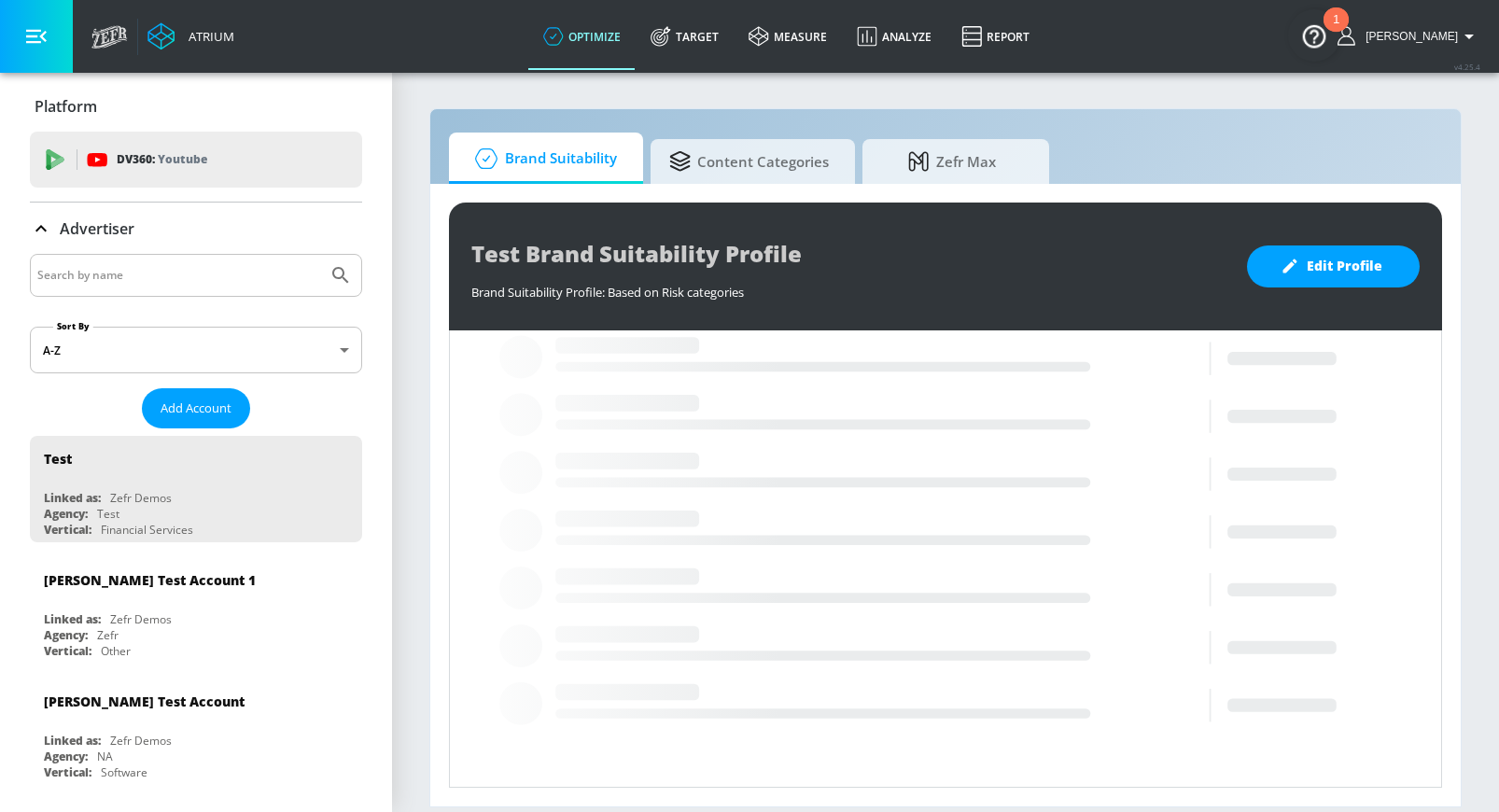
scroll to position [291, 0]
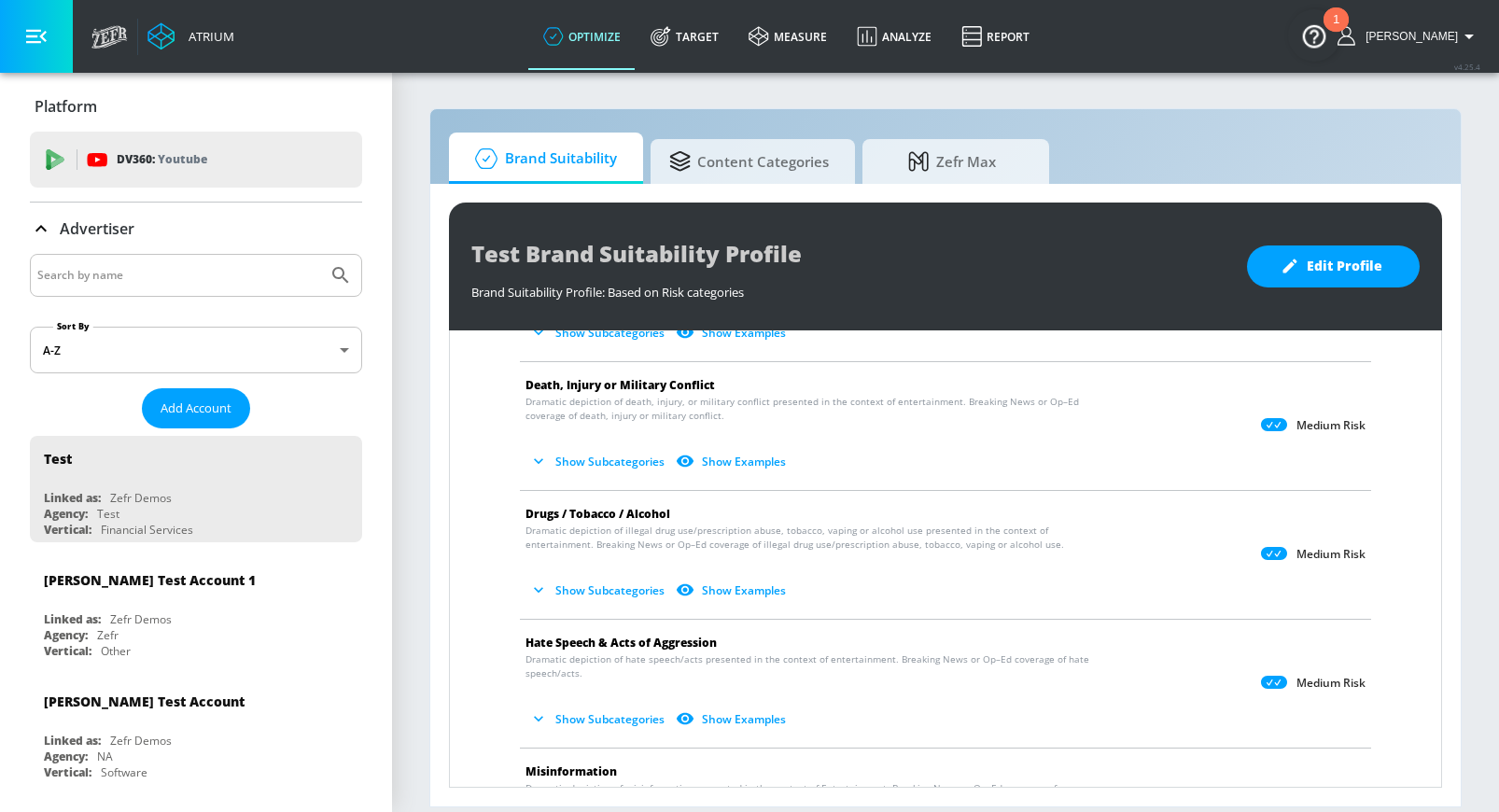
click at [602, 465] on button "Show Subcategories" at bounding box center [598, 461] width 146 height 31
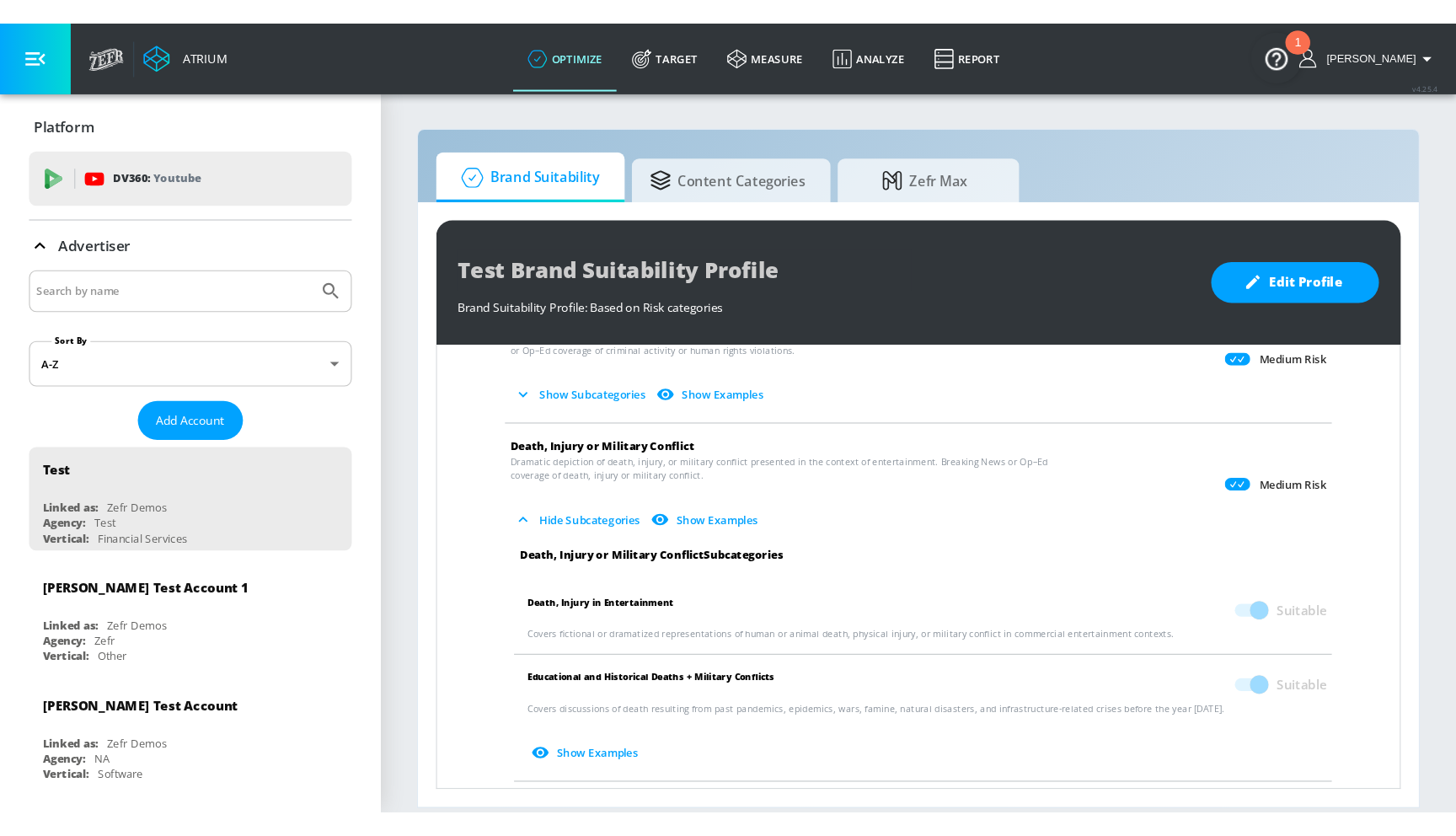
scroll to position [213, 0]
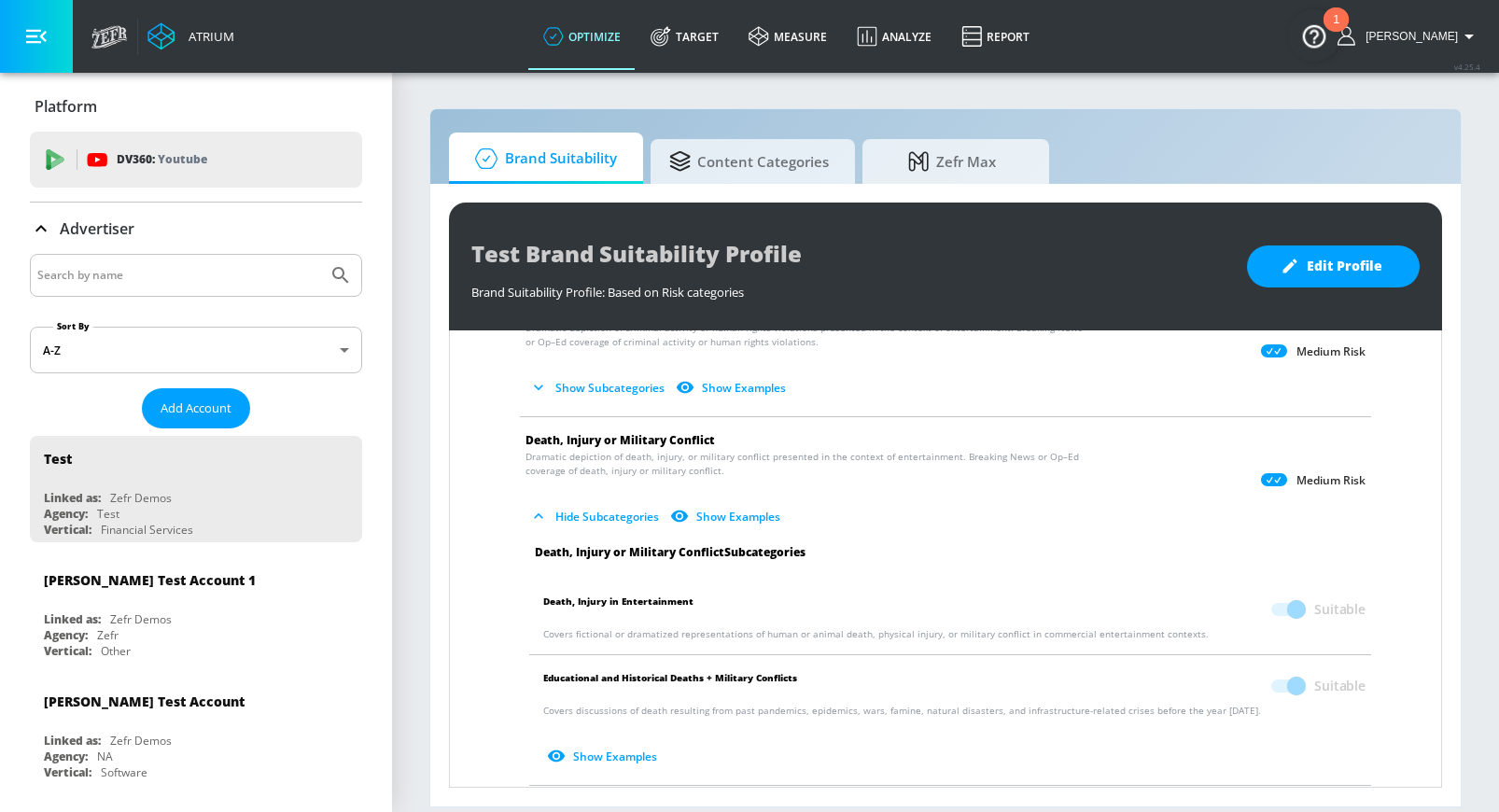
click at [567, 524] on button "Hide Subcategories" at bounding box center [595, 516] width 141 height 31
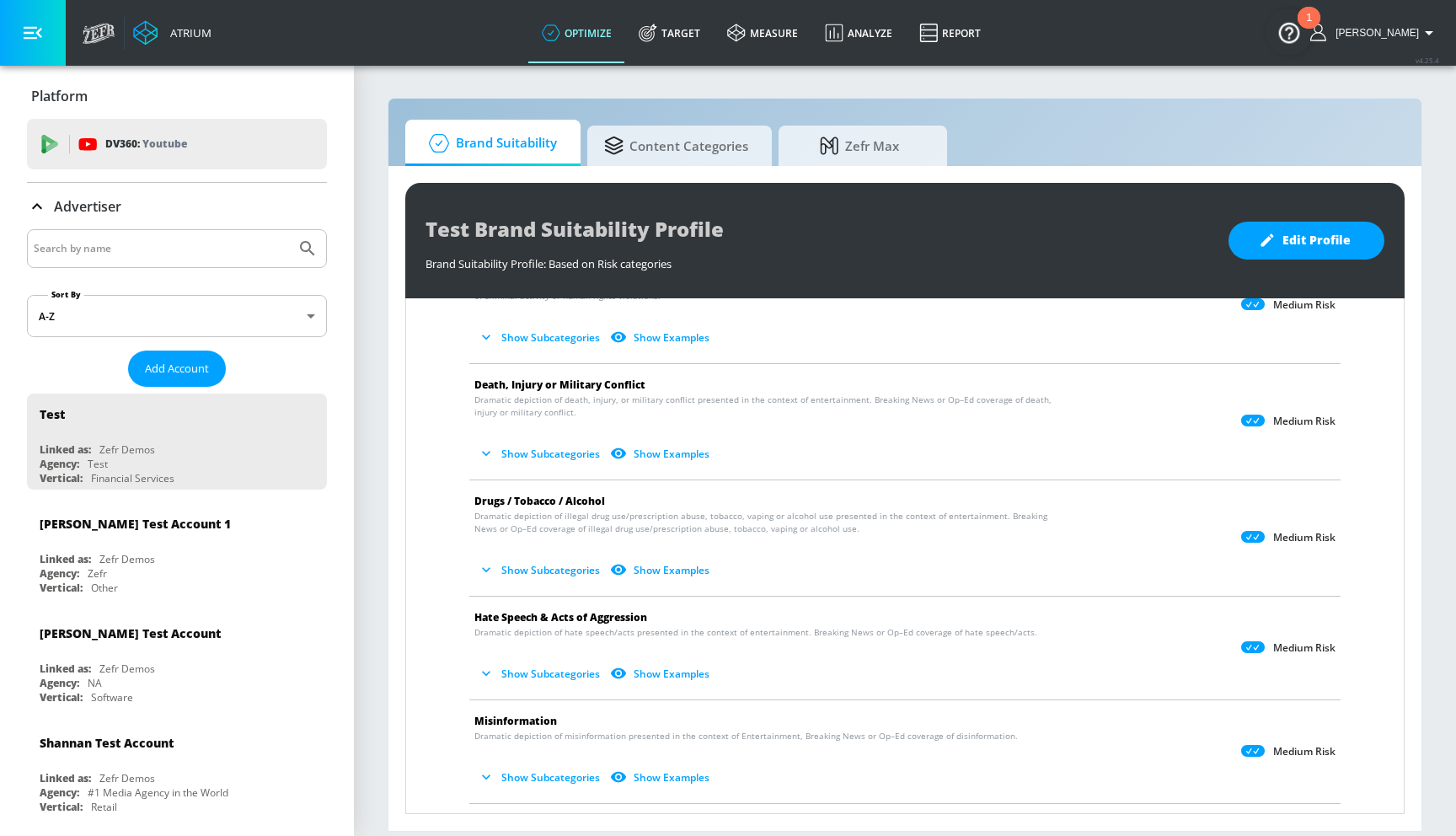
click at [537, 459] on button "Show Subcategories" at bounding box center [540, 454] width 132 height 28
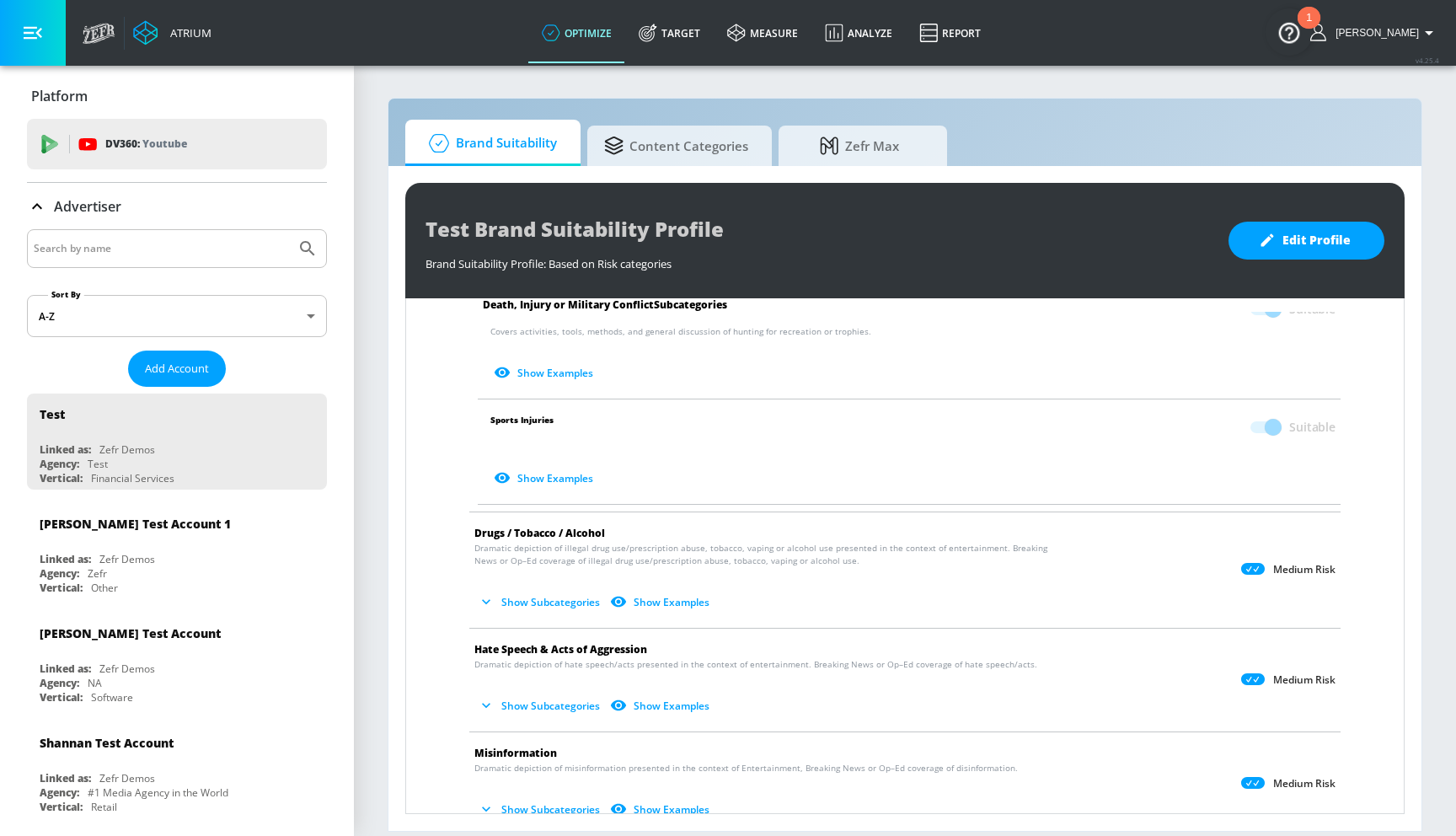
scroll to position [631, 0]
click at [560, 601] on button "Show Subcategories" at bounding box center [540, 600] width 132 height 28
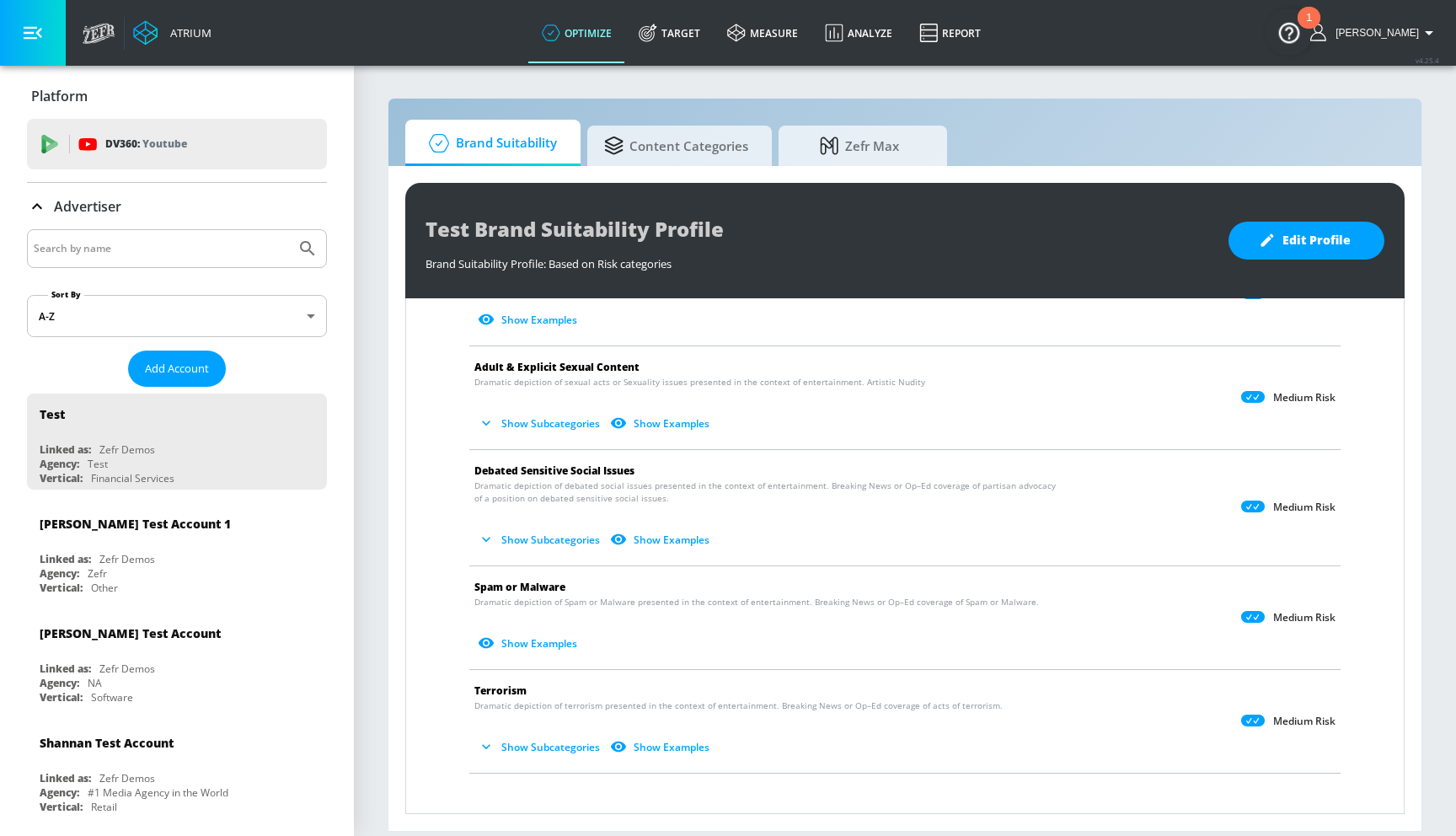
scroll to position [237, 0]
